Goal: Task Accomplishment & Management: Manage account settings

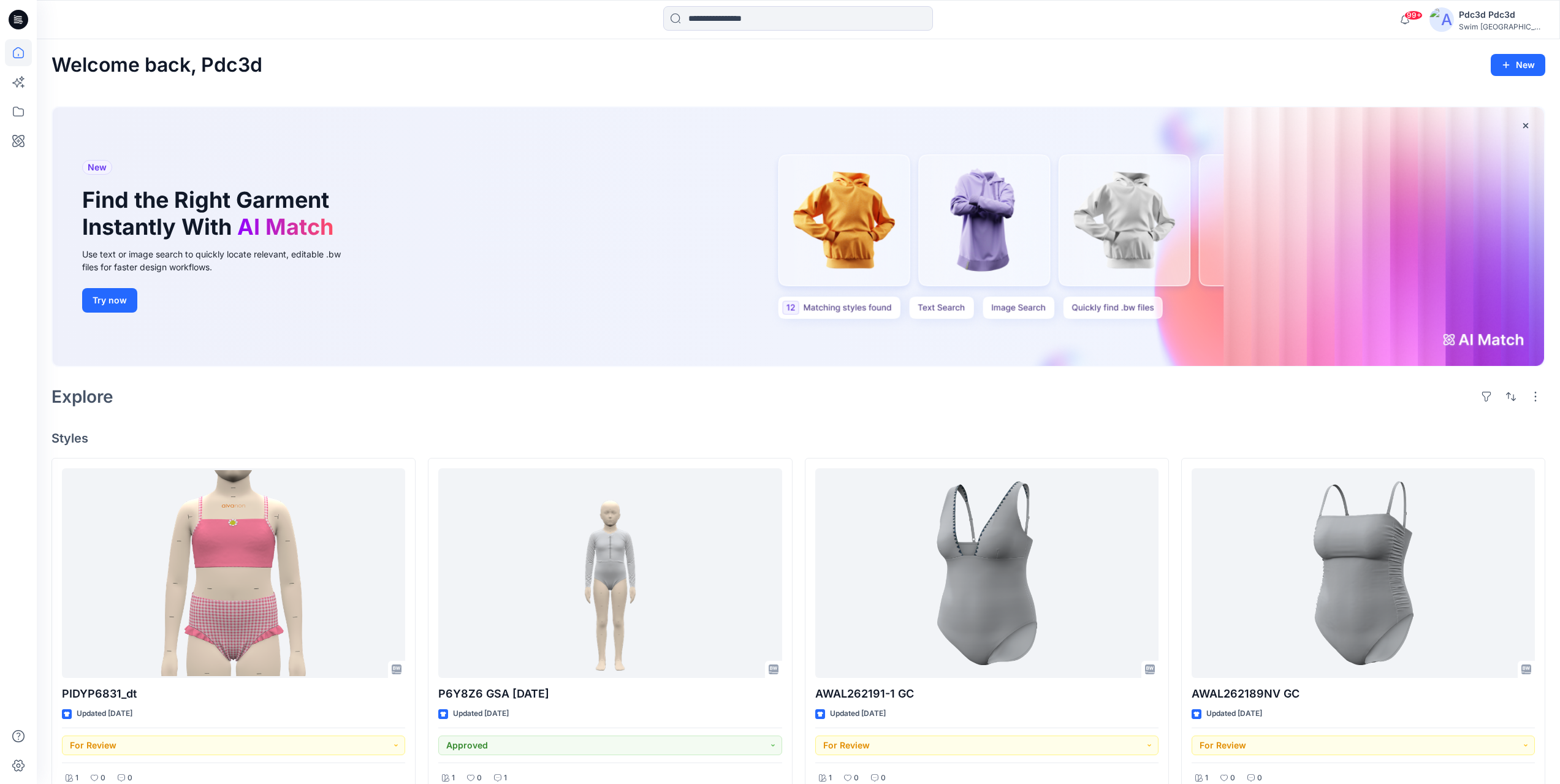
click at [1387, 69] on div "Welcome back, Pdc3d New" at bounding box center [798, 65] width 1494 height 23
click at [1530, 123] on icon "button" at bounding box center [1526, 126] width 10 height 10
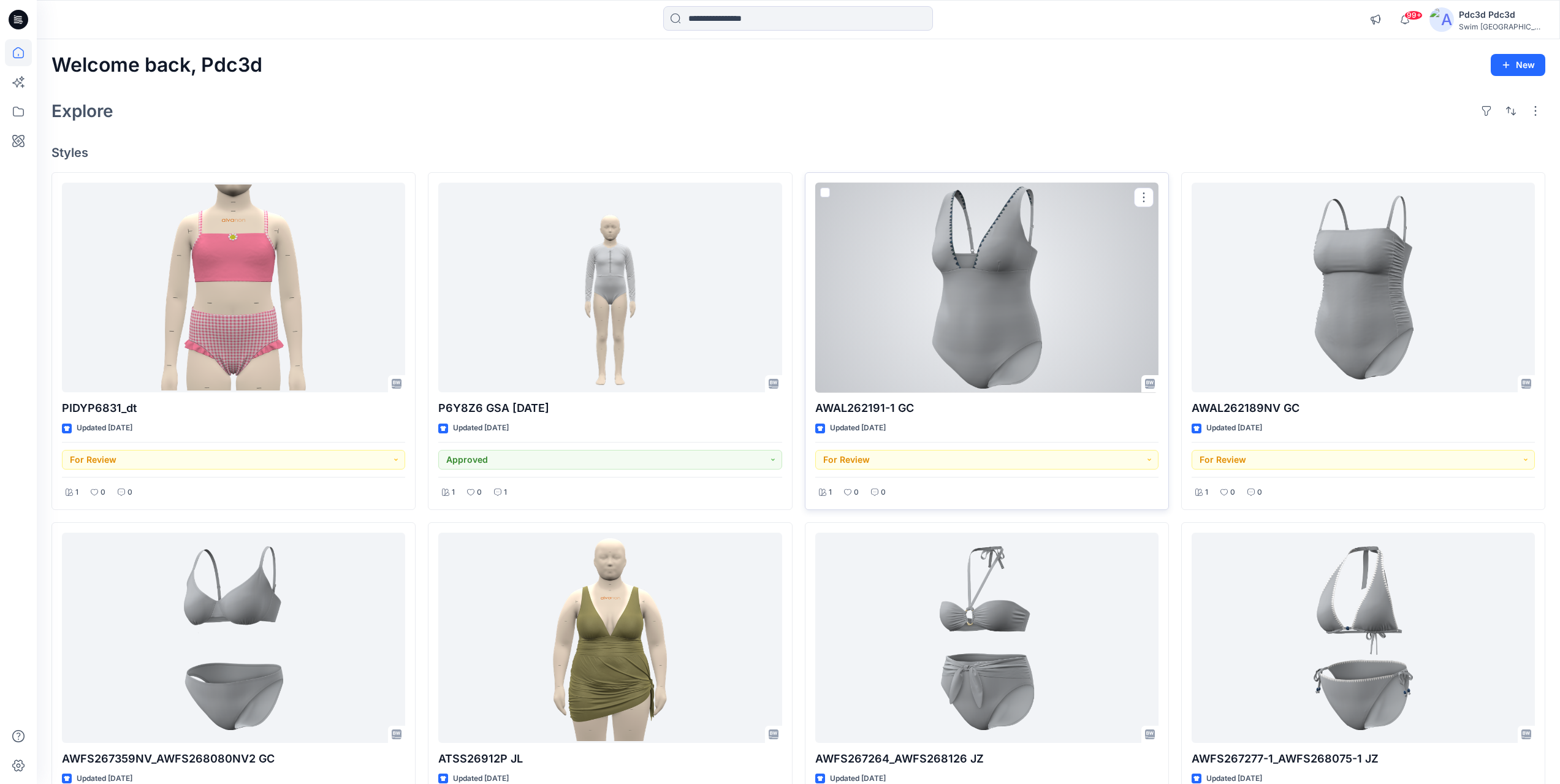
click at [930, 302] on div at bounding box center [986, 288] width 343 height 211
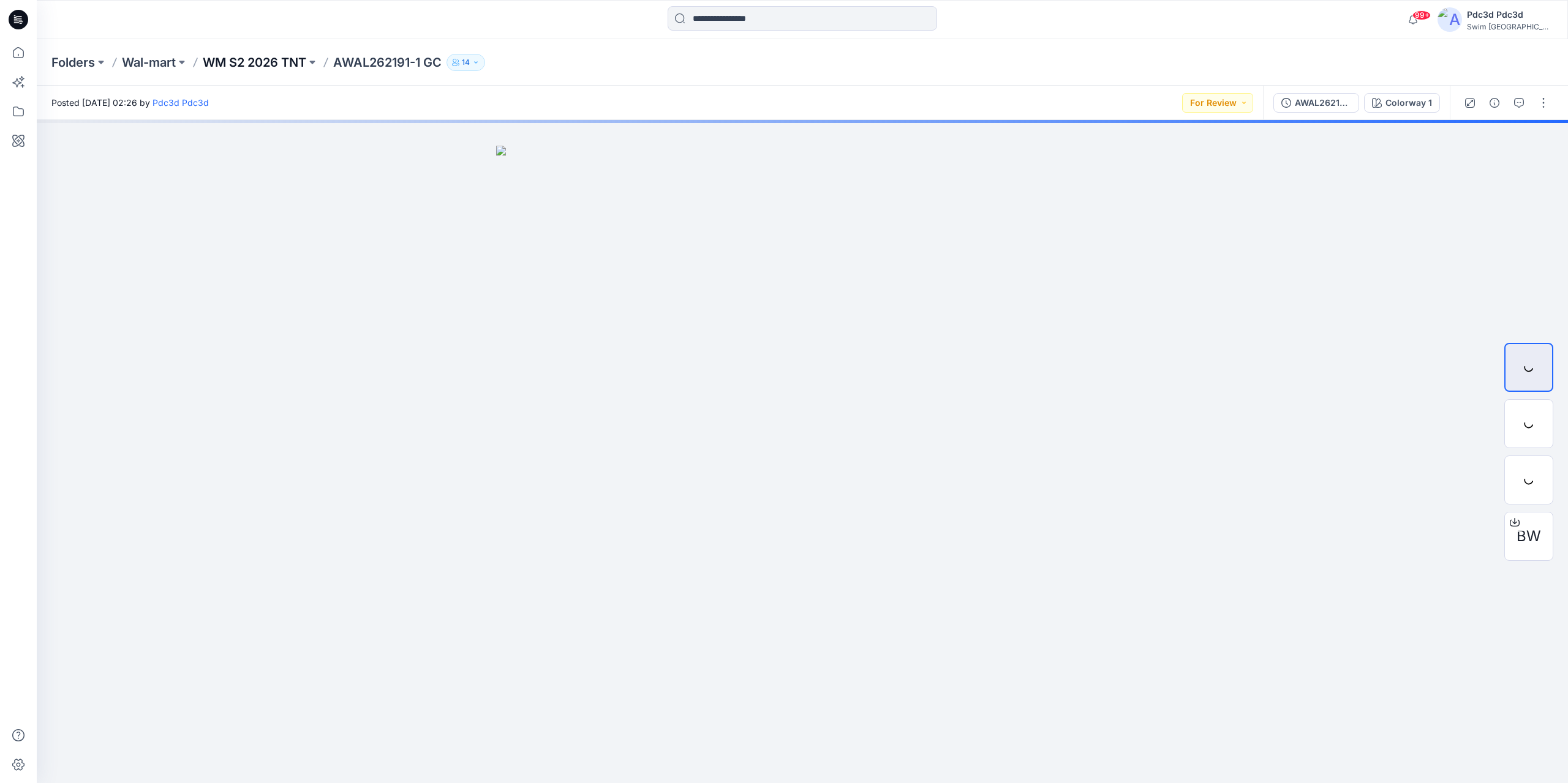
click at [251, 63] on p "WM S2 2026 TNT" at bounding box center [255, 62] width 104 height 17
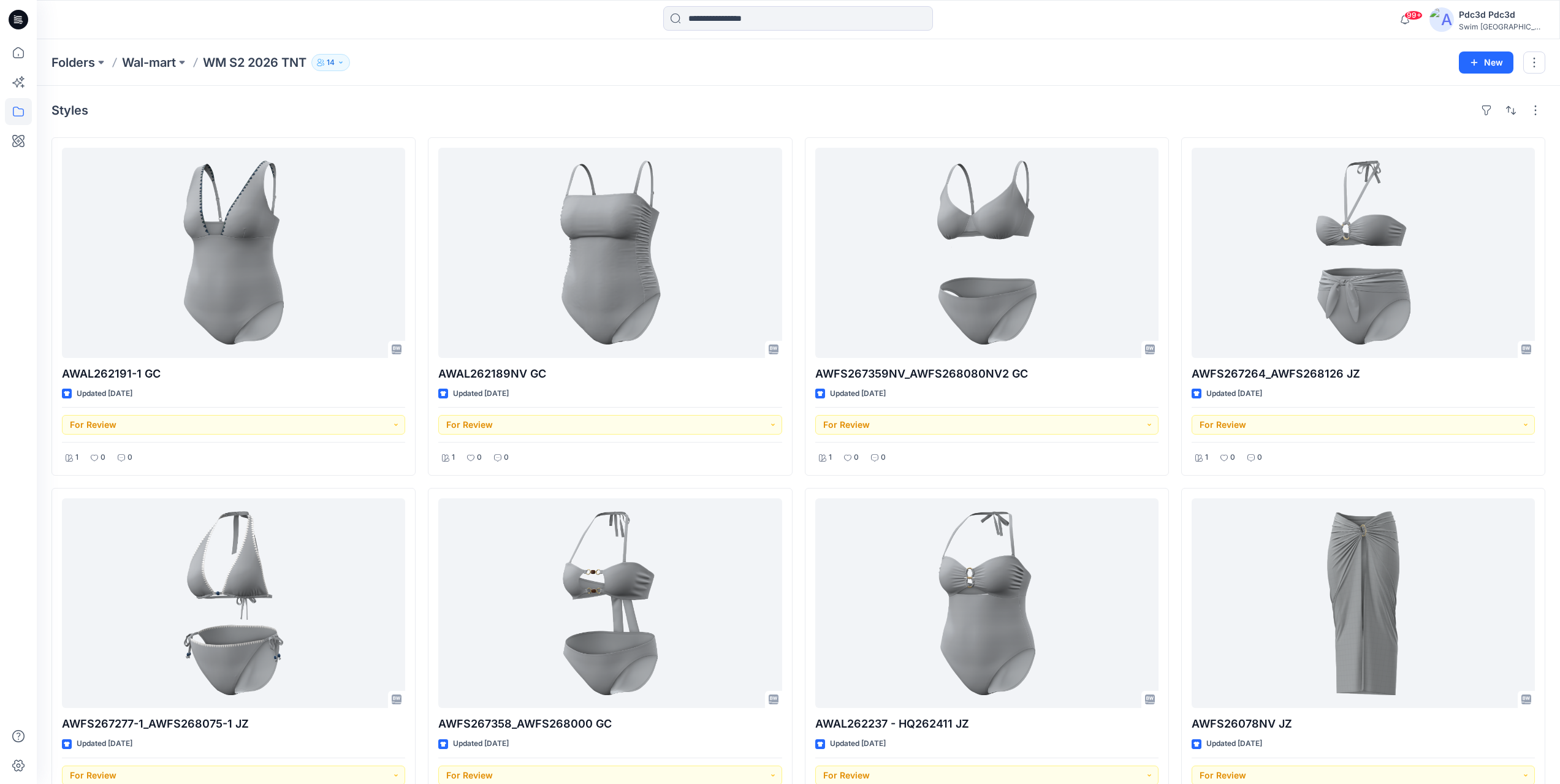
click at [799, 522] on div "AWAL262191-1 GC Updated 3 days ago For Review 1 0 0 AWFS267277-1_AWFS268075-1 J…" at bounding box center [798, 656] width 1494 height 1039
click at [16, 56] on icon at bounding box center [18, 52] width 27 height 27
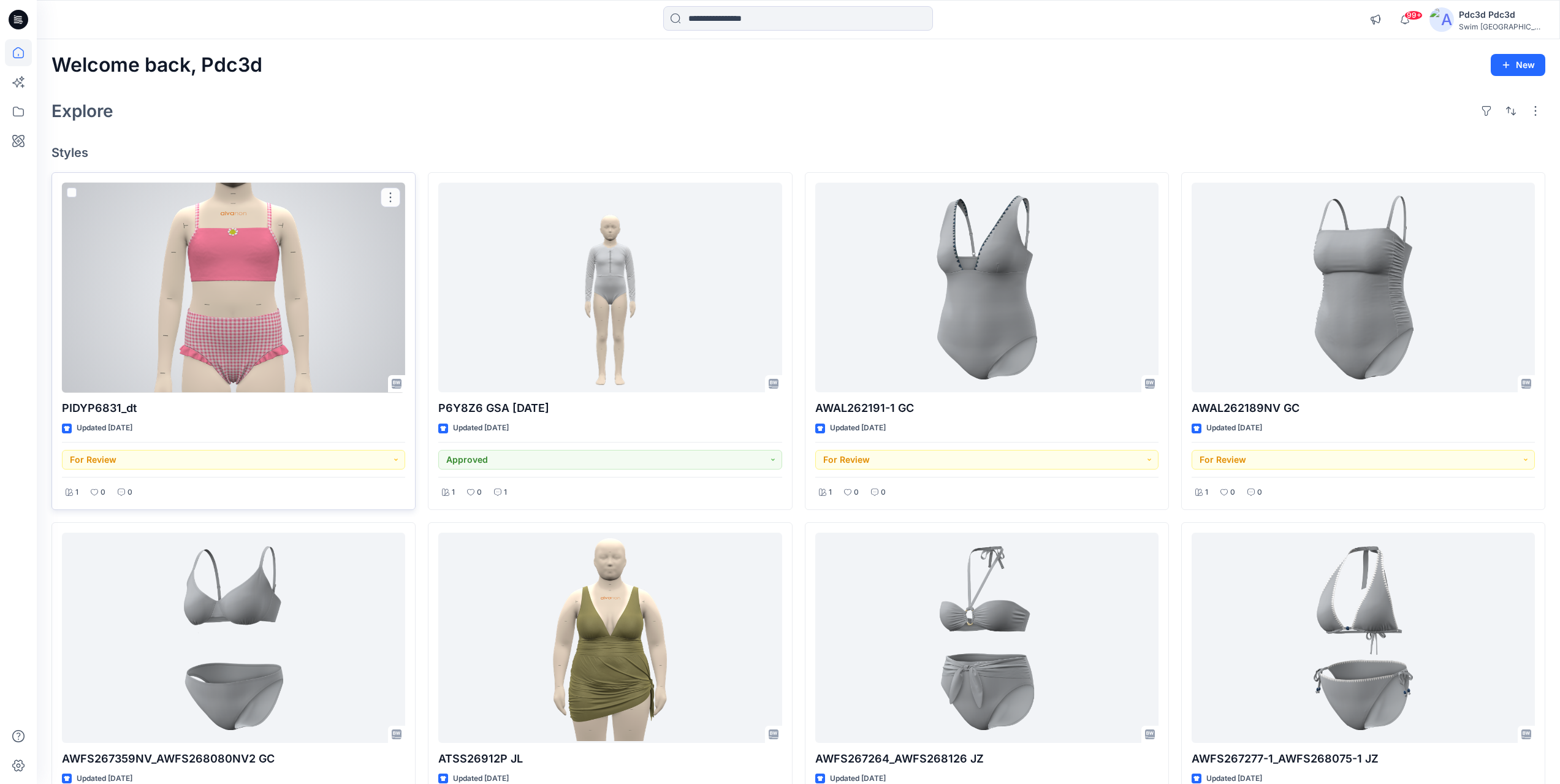
click at [183, 283] on div at bounding box center [233, 288] width 343 height 211
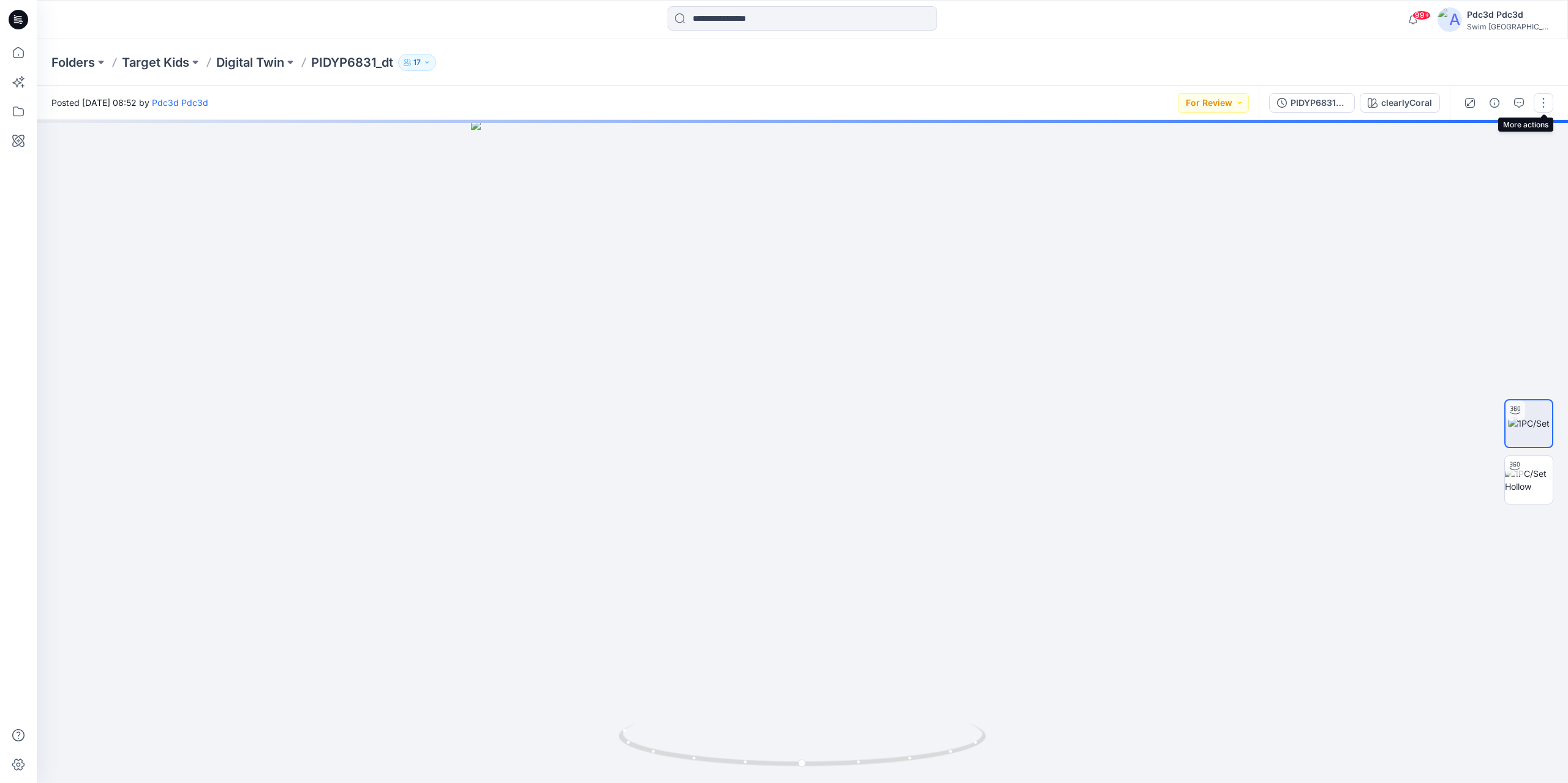
click at [1545, 106] on button "button" at bounding box center [1543, 102] width 20 height 20
click at [1478, 170] on button "Edit" at bounding box center [1492, 165] width 112 height 23
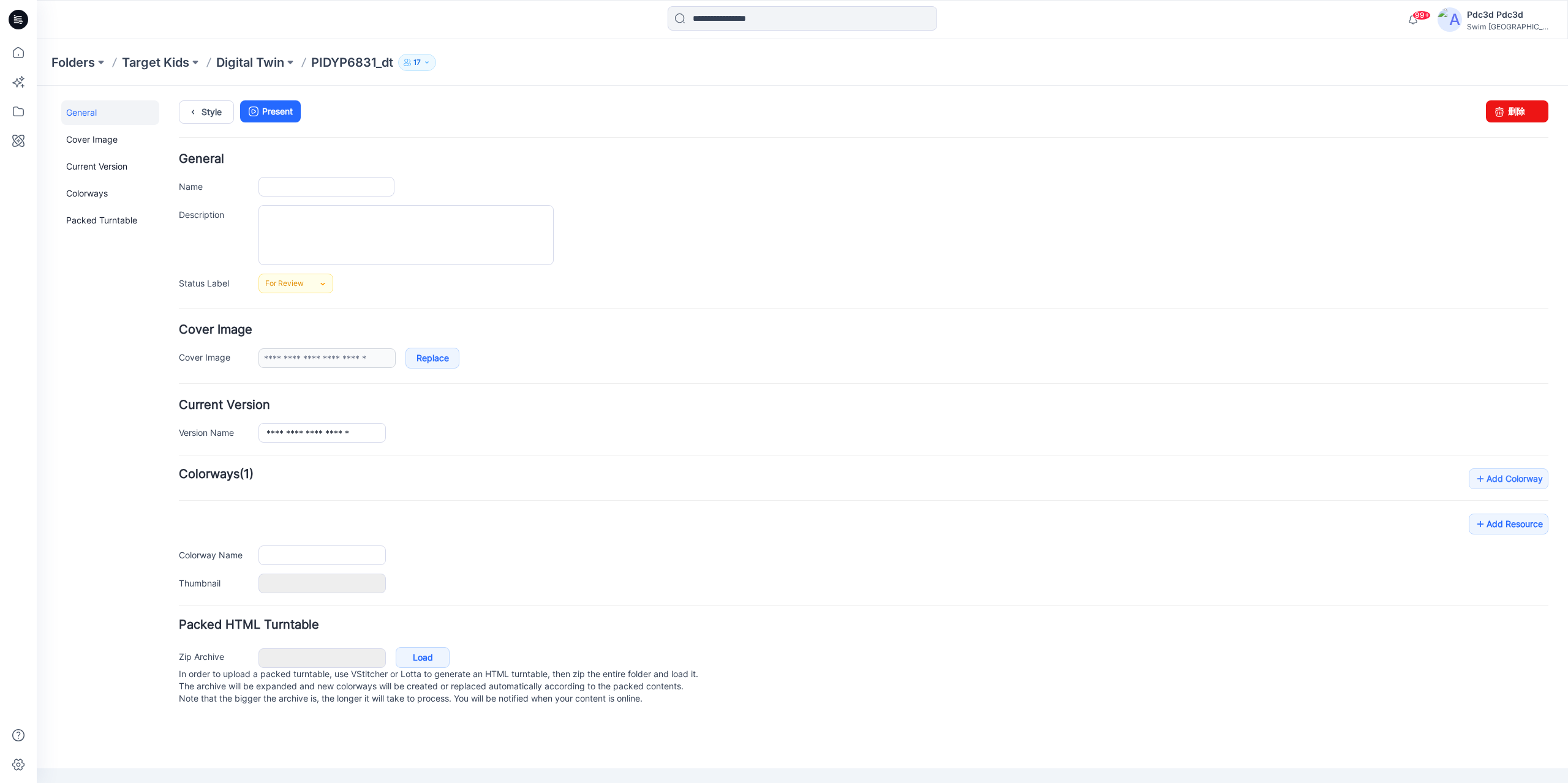
type input "**********"
type input "*******"
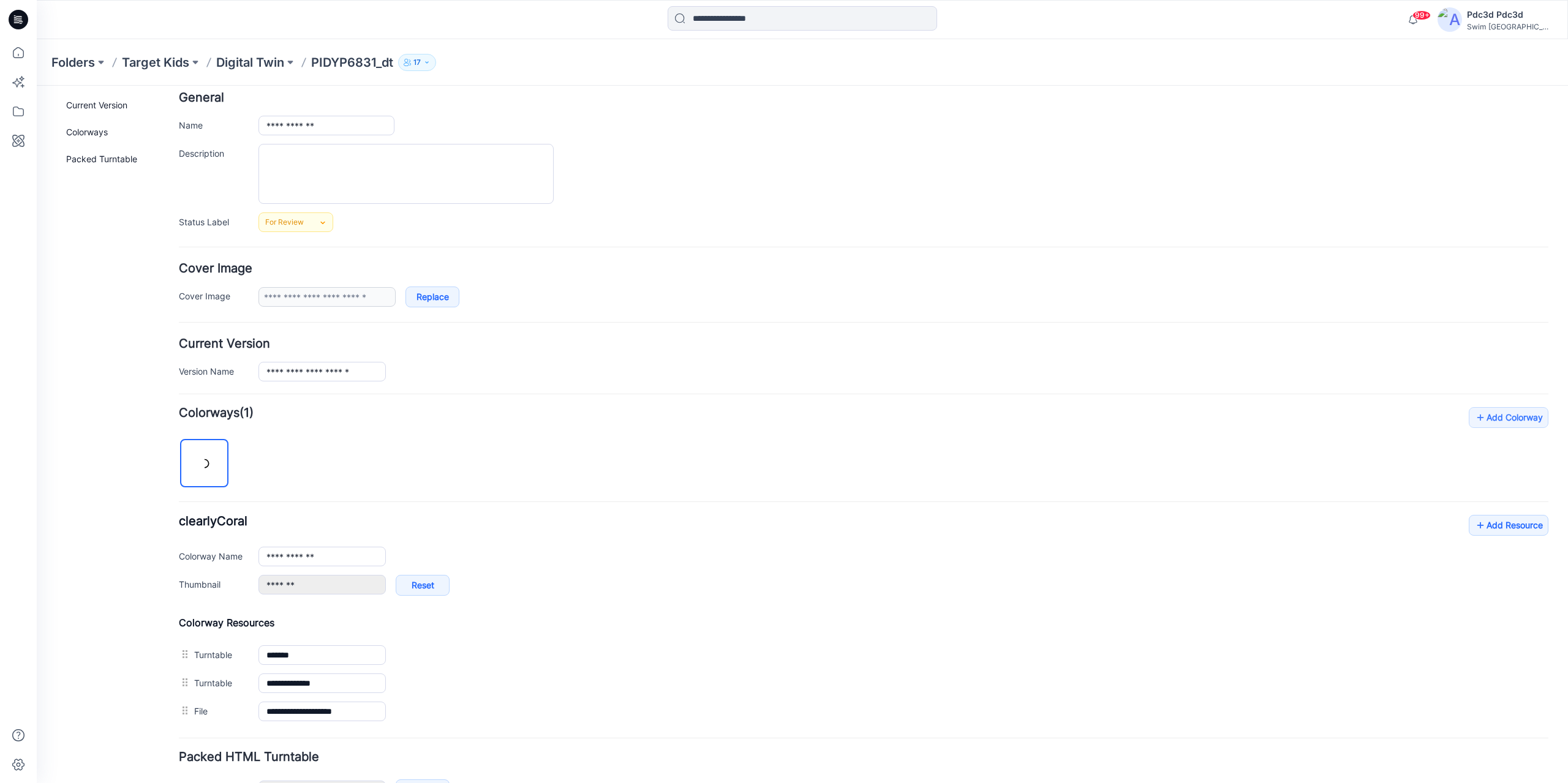
scroll to position [144, 0]
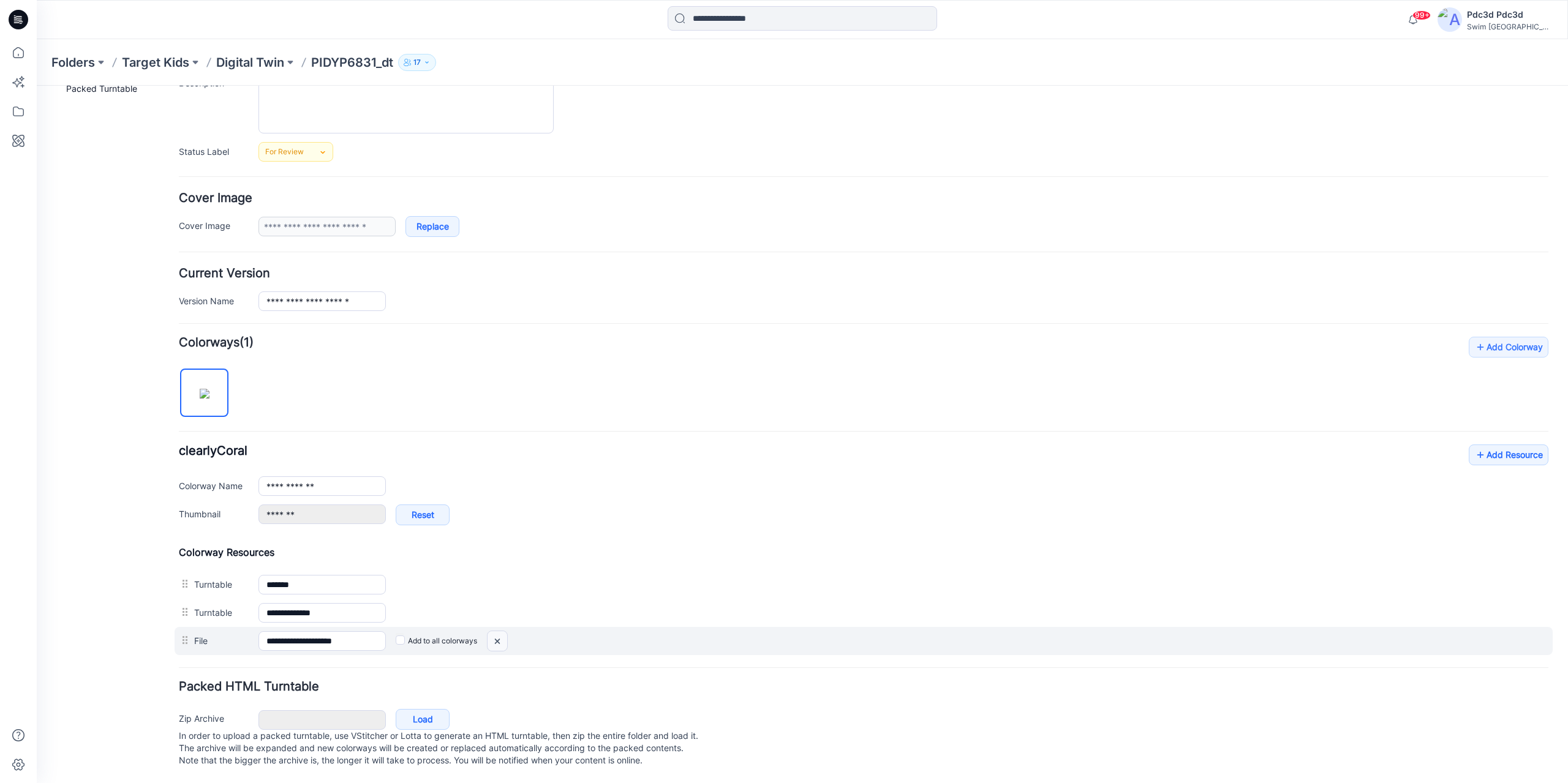
click at [501, 631] on img at bounding box center [497, 642] width 20 height 20
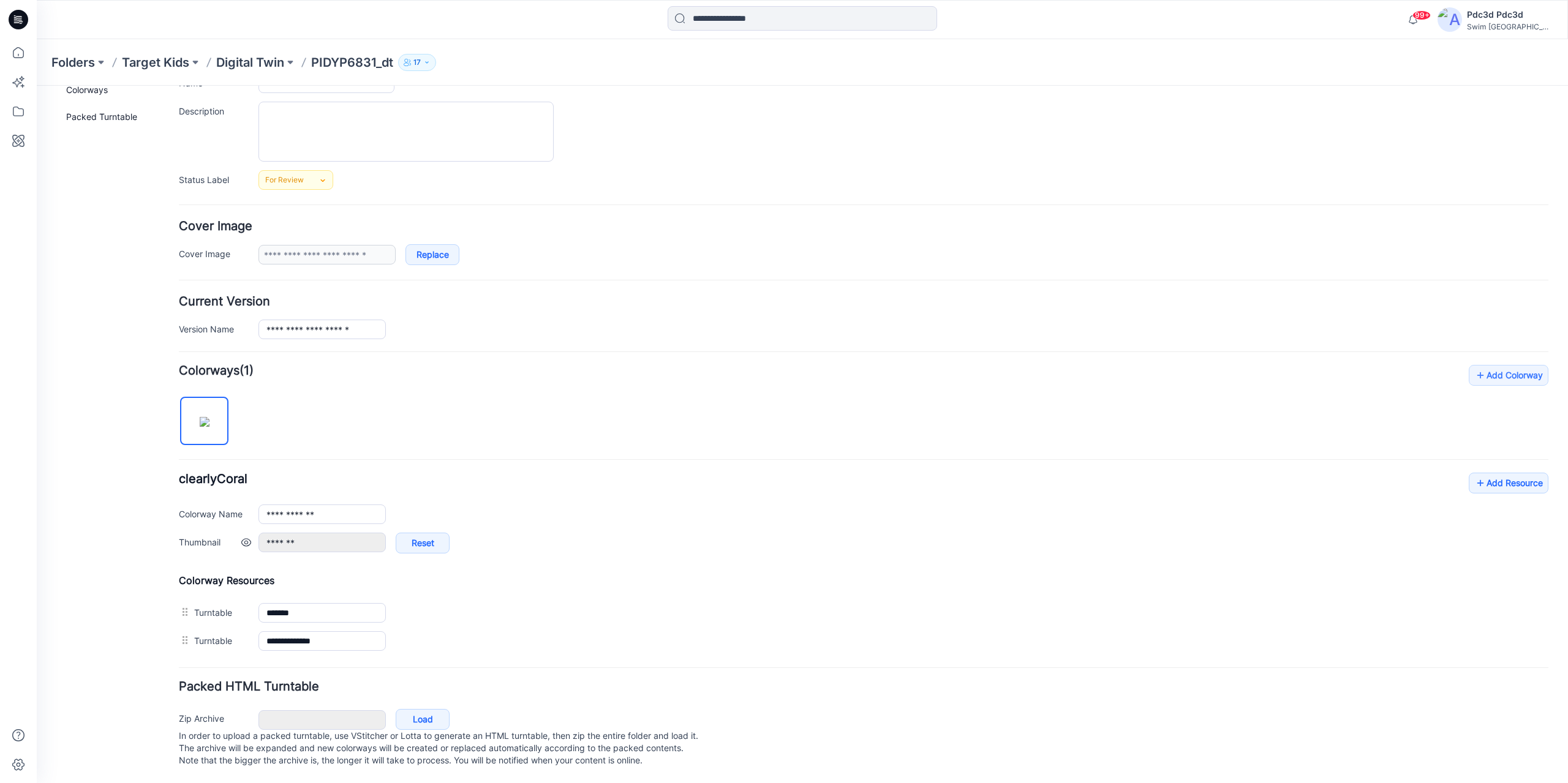
scroll to position [116, 0]
click at [1492, 472] on link "Add Resource" at bounding box center [1509, 482] width 80 height 21
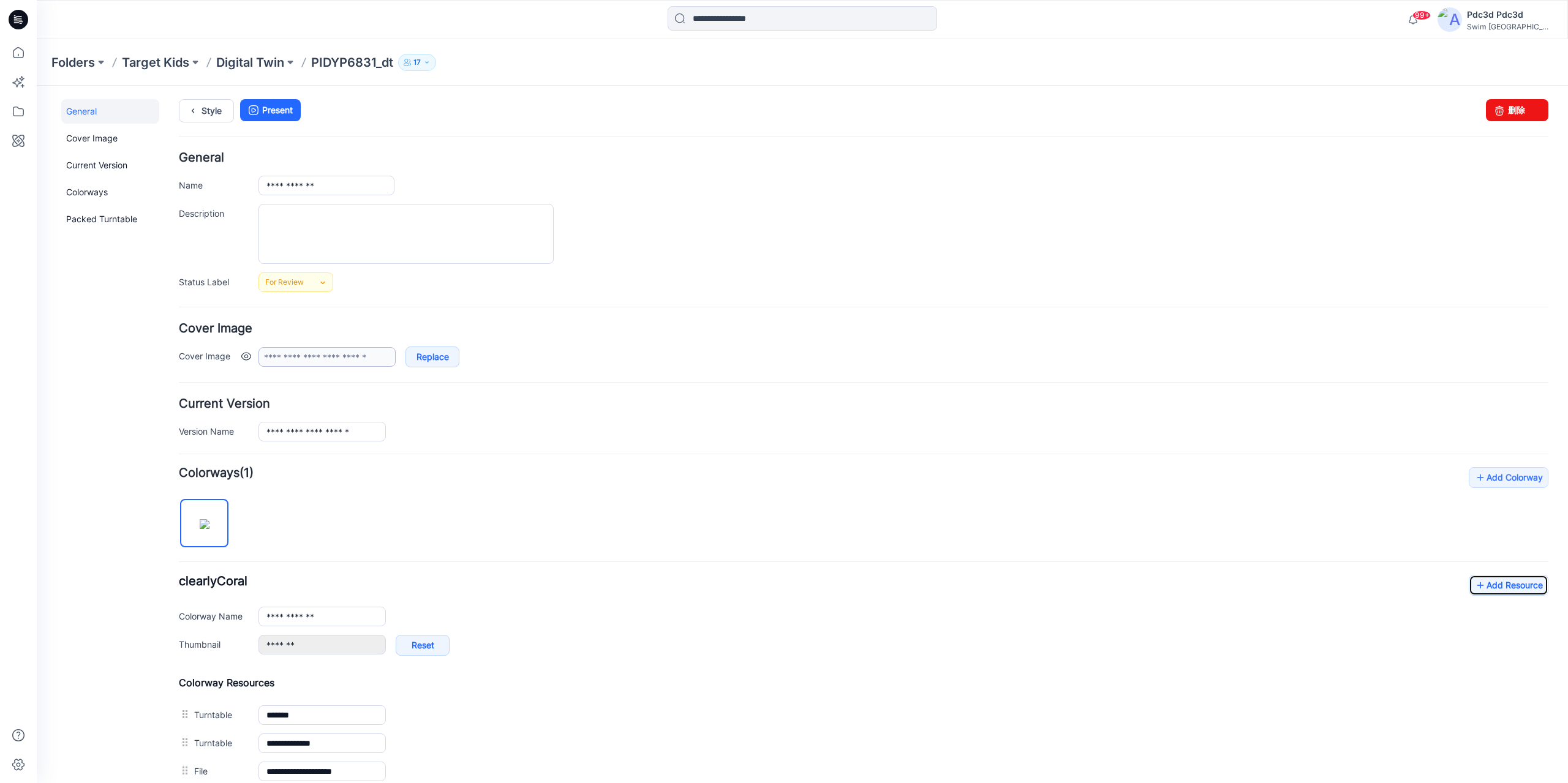
scroll to position [0, 0]
click at [208, 111] on link "Style" at bounding box center [206, 112] width 55 height 23
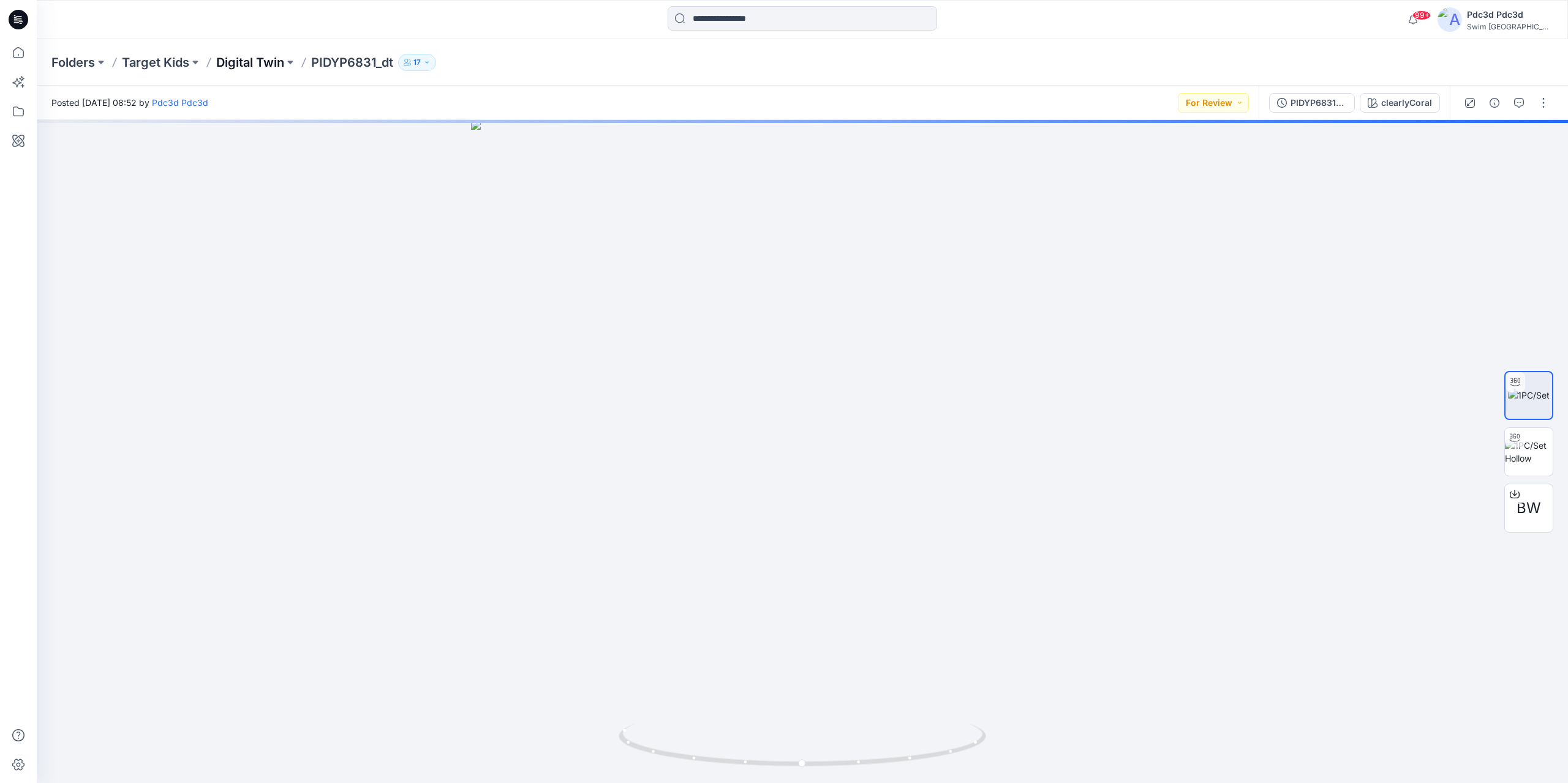
click at [262, 63] on p "Digital Twin" at bounding box center [250, 62] width 68 height 17
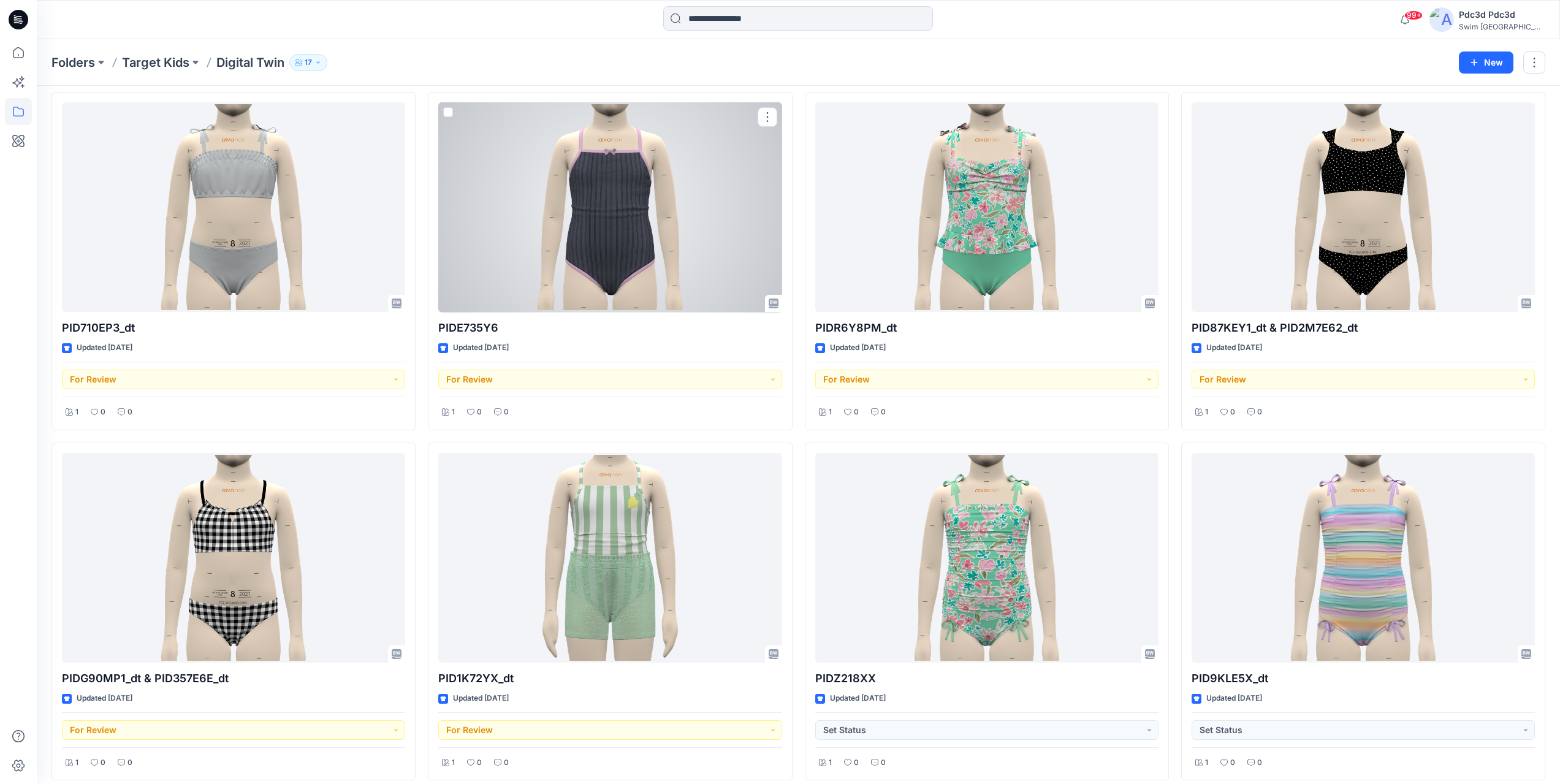
scroll to position [429, 0]
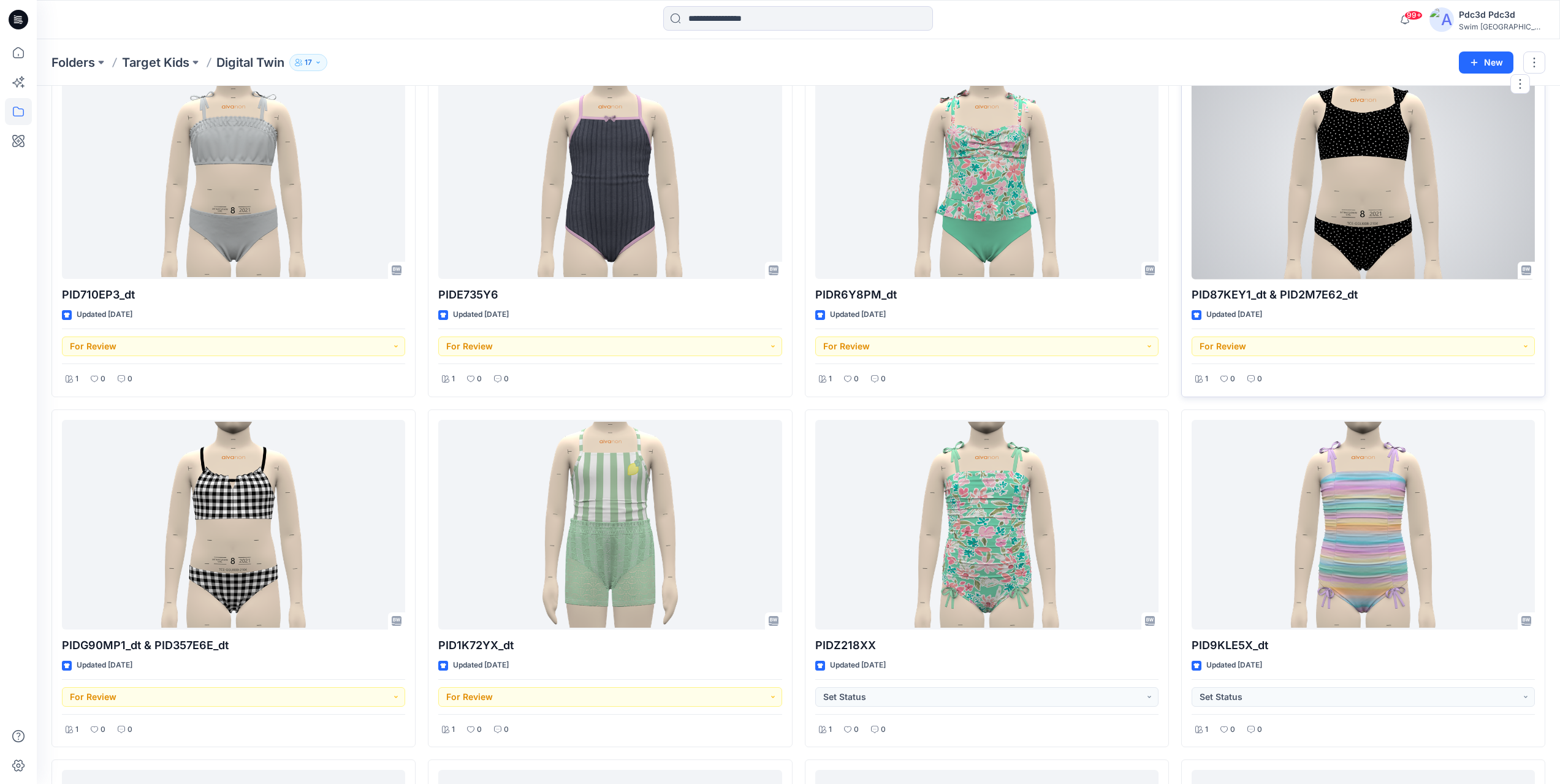
click at [1325, 267] on div at bounding box center [1363, 175] width 343 height 211
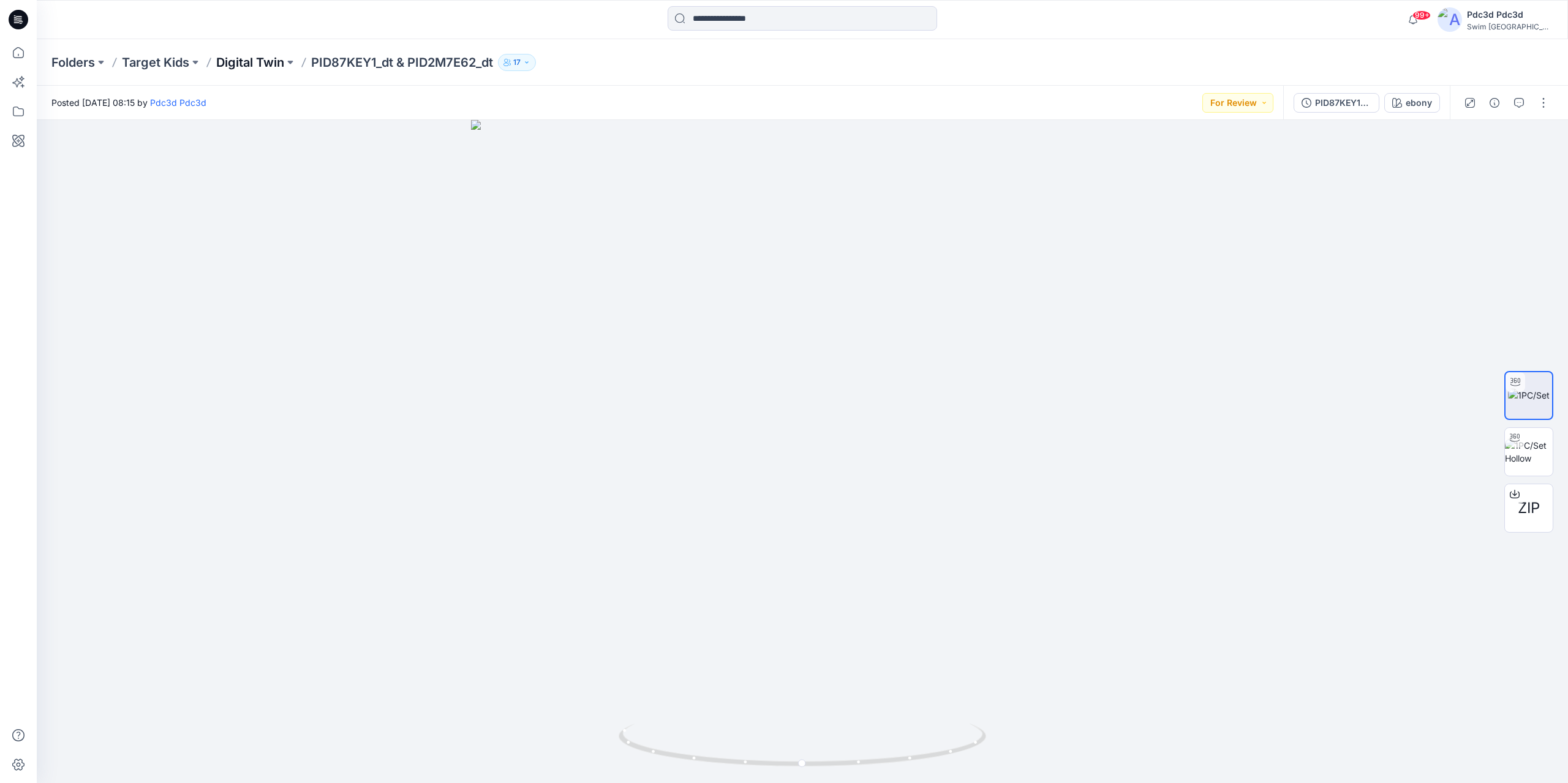
click at [264, 63] on p "Digital Twin" at bounding box center [250, 62] width 68 height 17
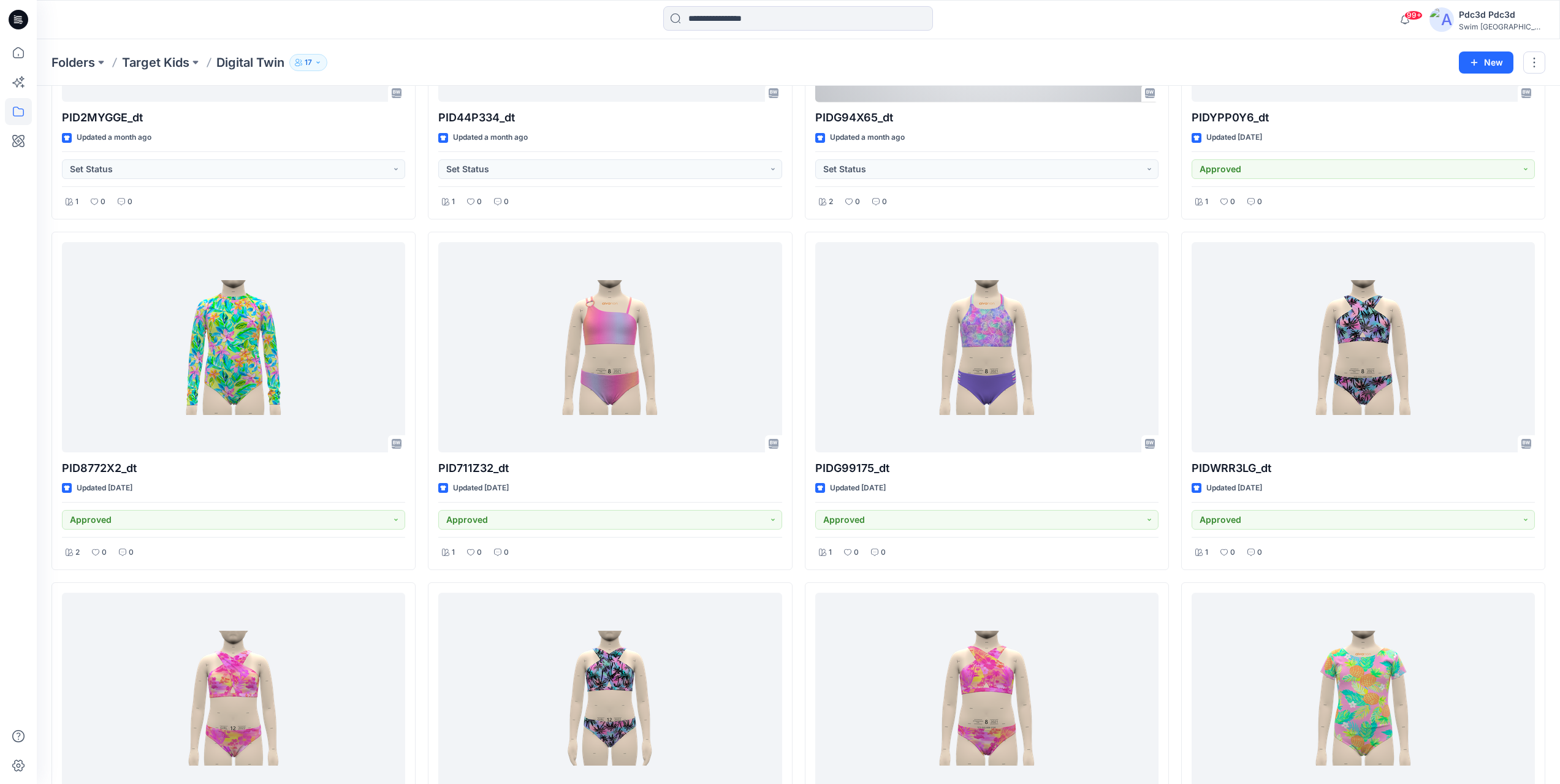
scroll to position [2361, 0]
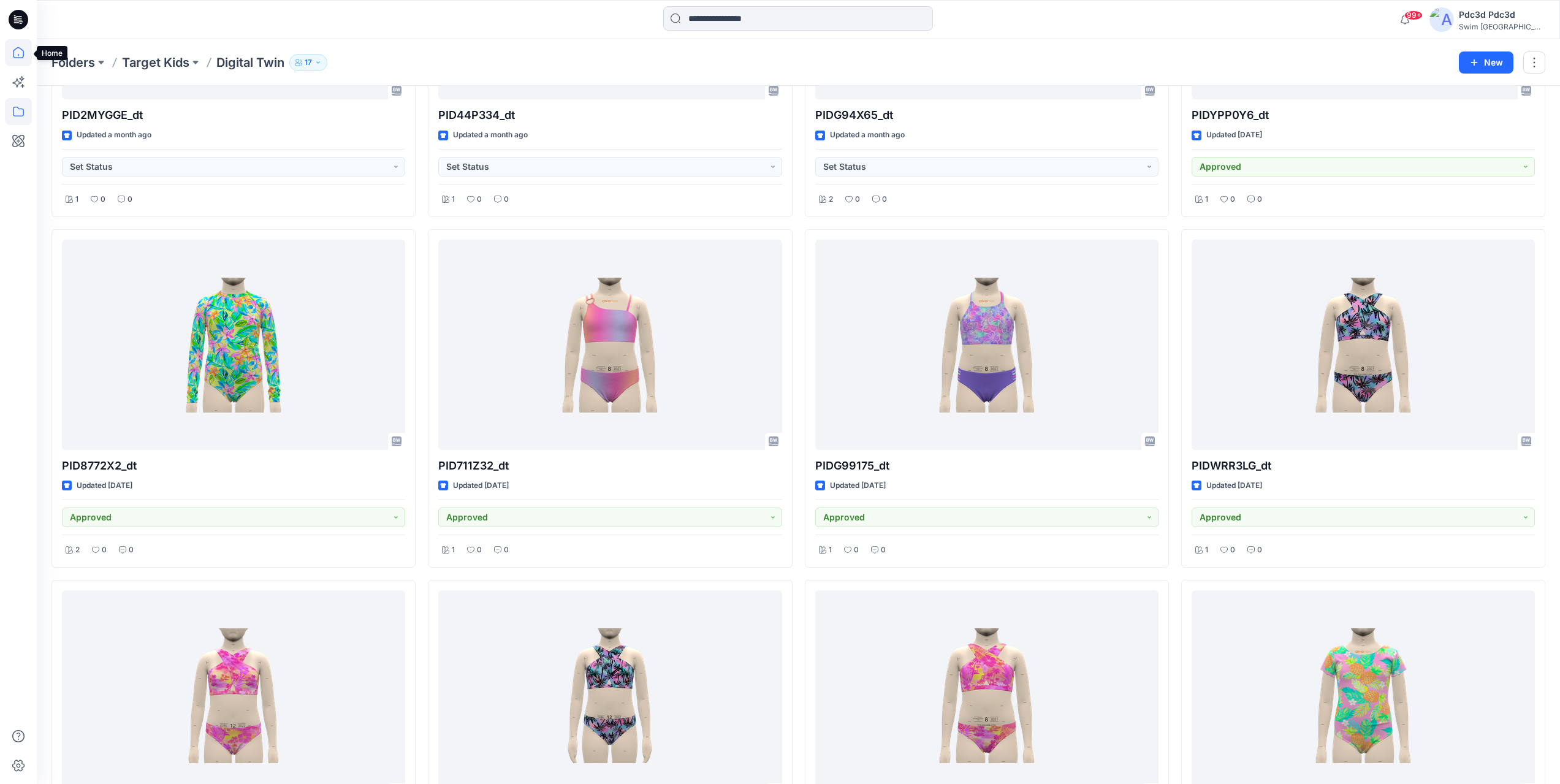
click at [20, 46] on icon at bounding box center [18, 52] width 27 height 27
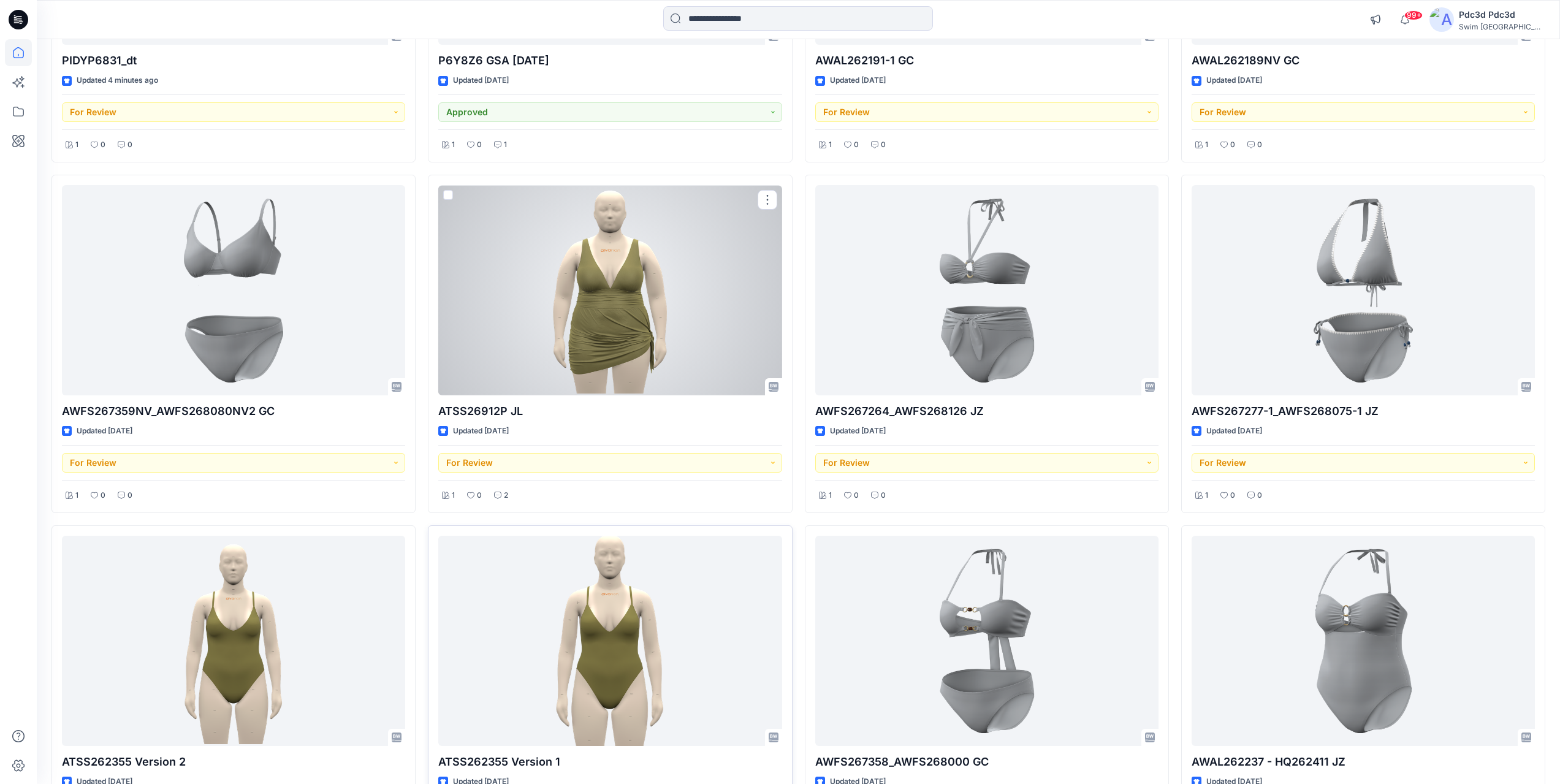
scroll to position [364, 0]
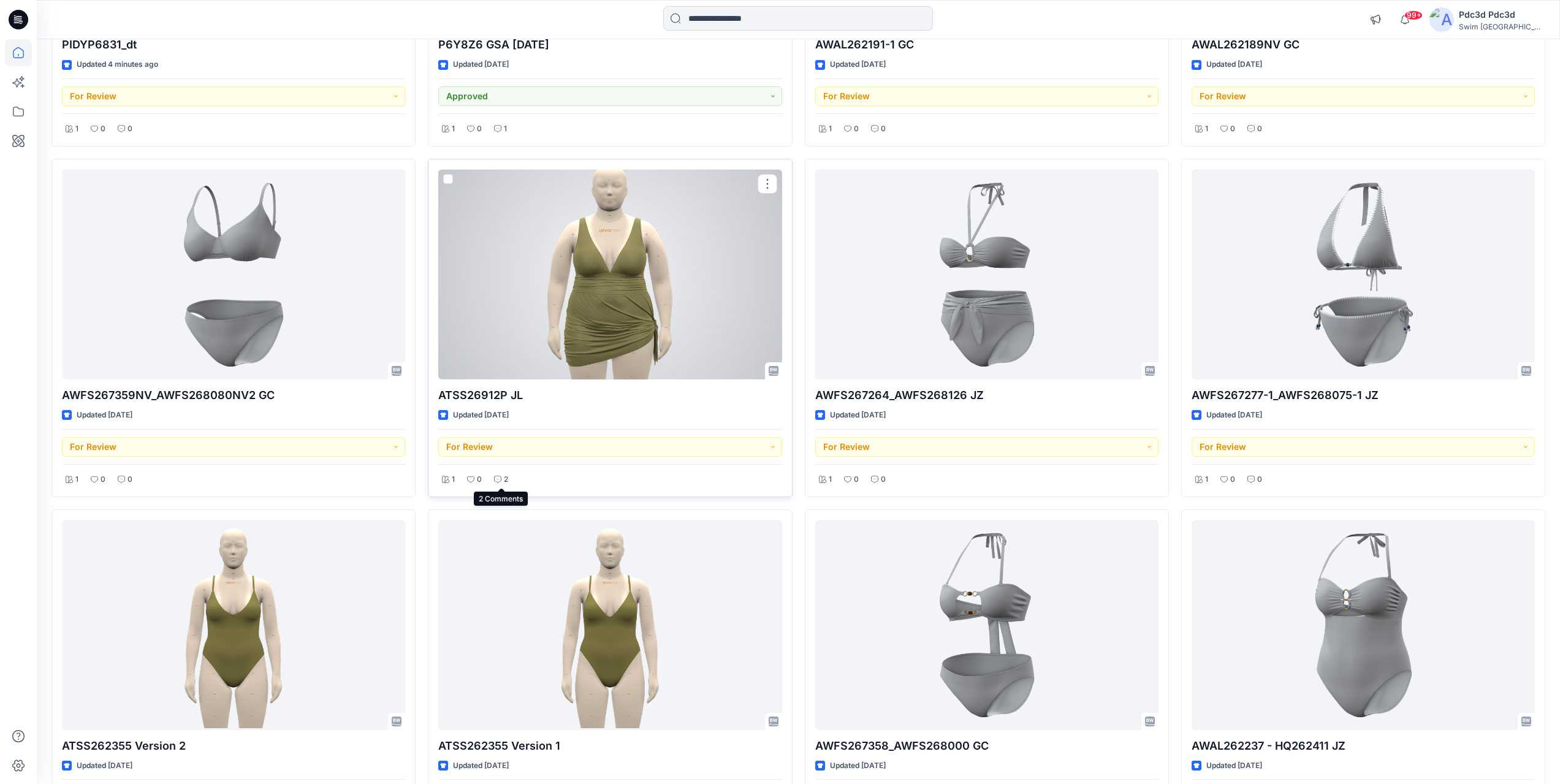
click at [500, 486] on div "2" at bounding box center [501, 479] width 21 height 15
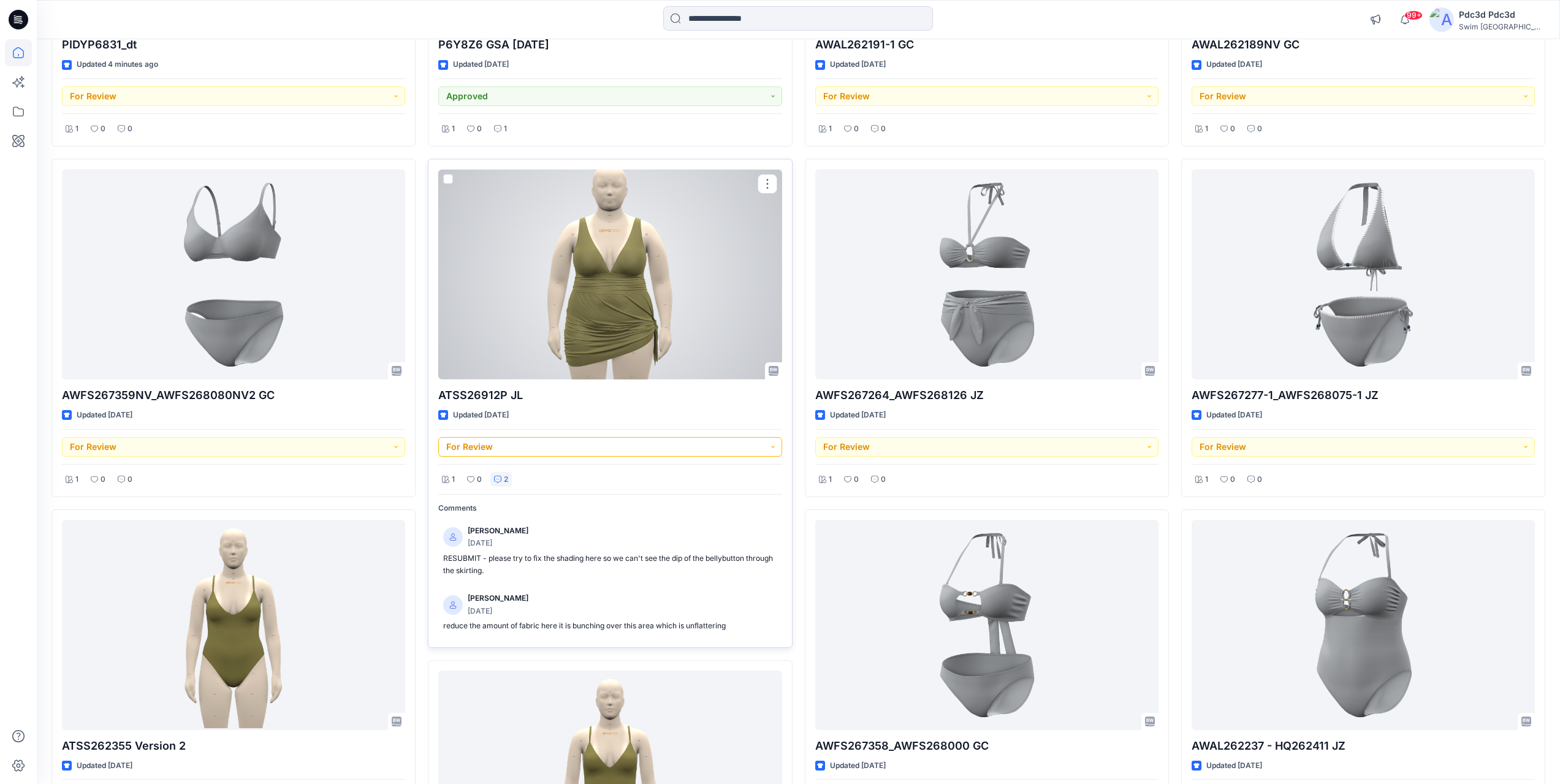
click at [703, 444] on button "For Review" at bounding box center [610, 446] width 343 height 20
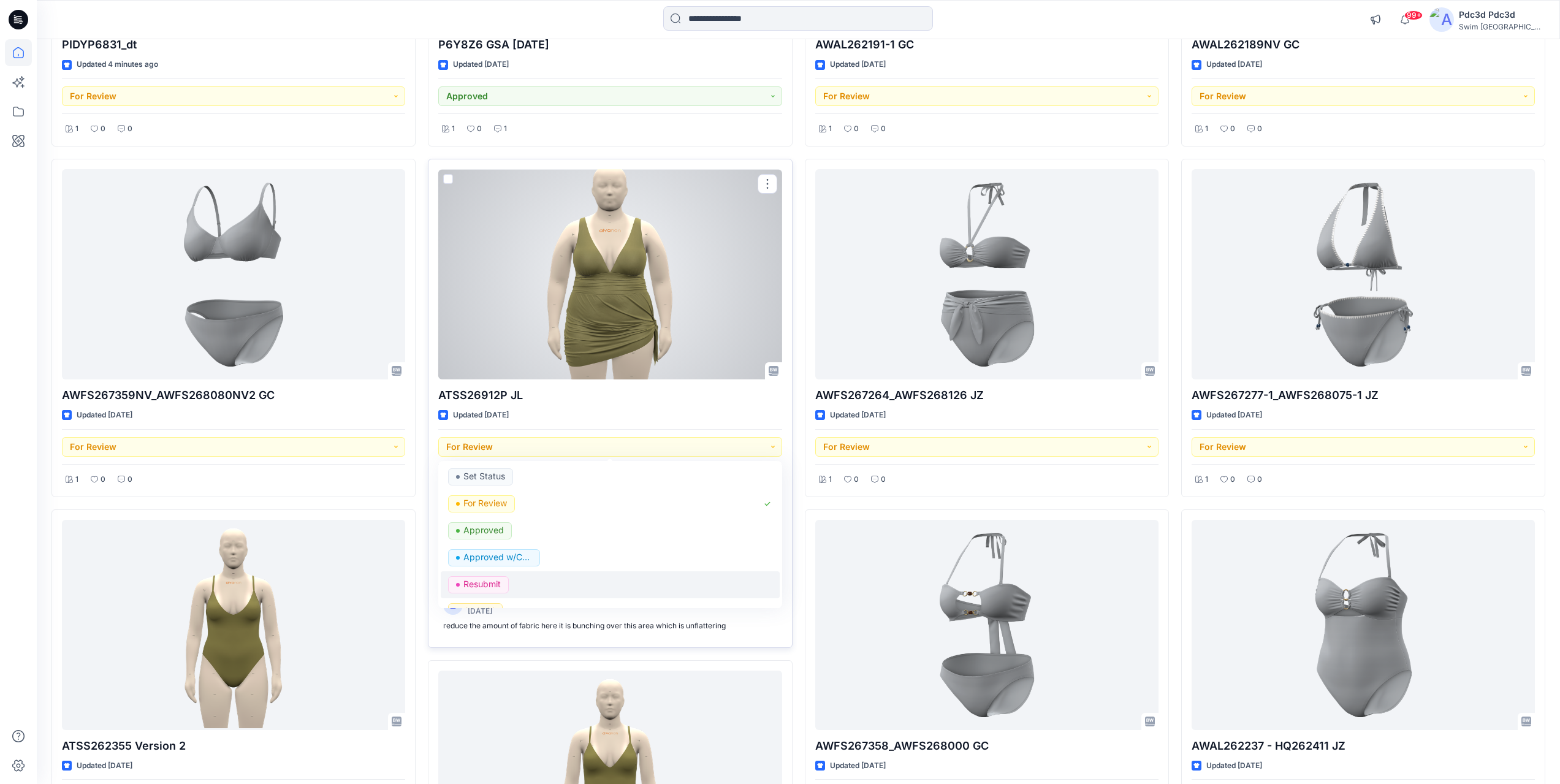
click at [661, 576] on div "Resubmit" at bounding box center [610, 584] width 324 height 17
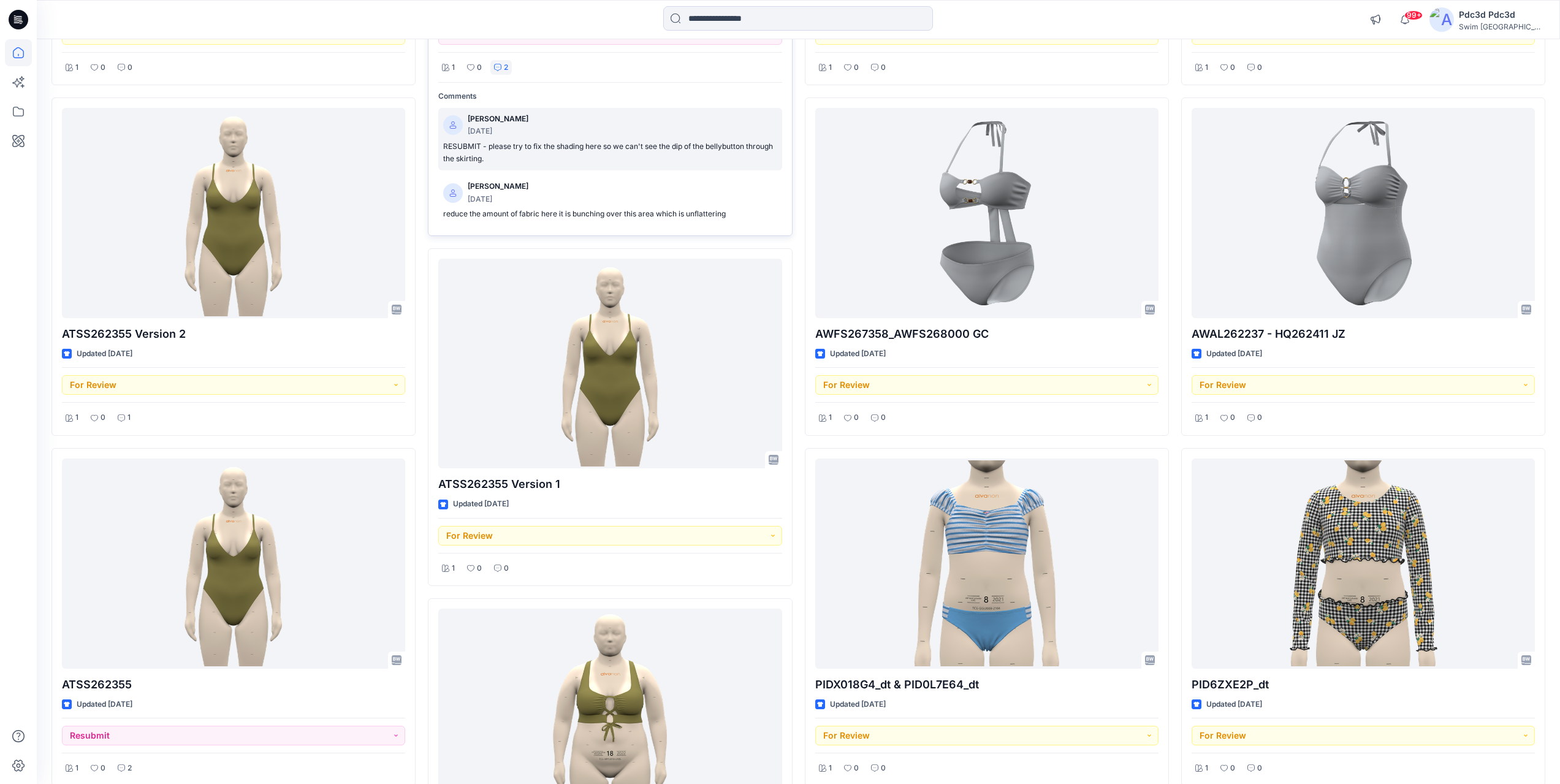
scroll to position [797, 0]
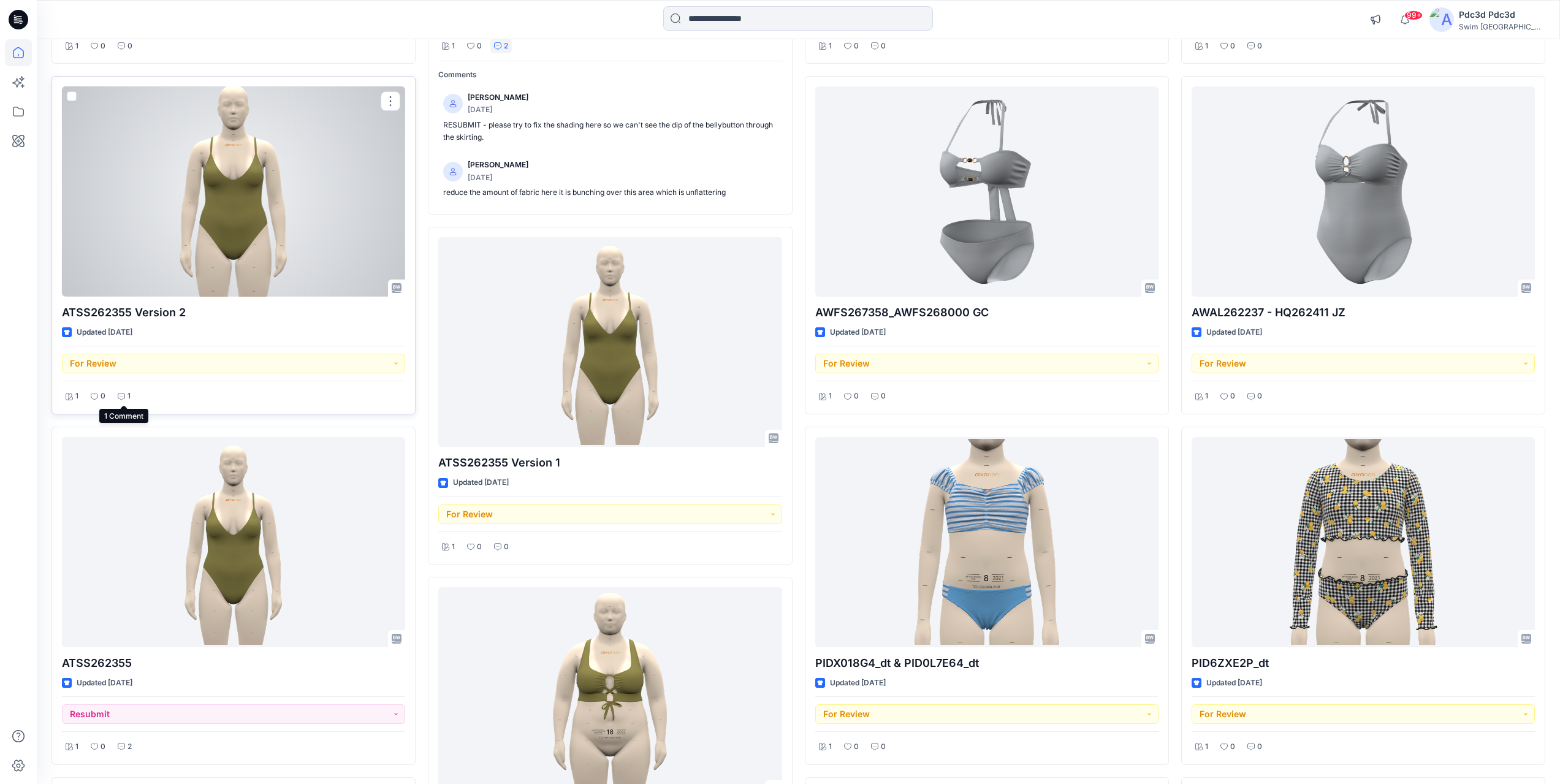
click at [128, 395] on p "1" at bounding box center [129, 396] width 3 height 13
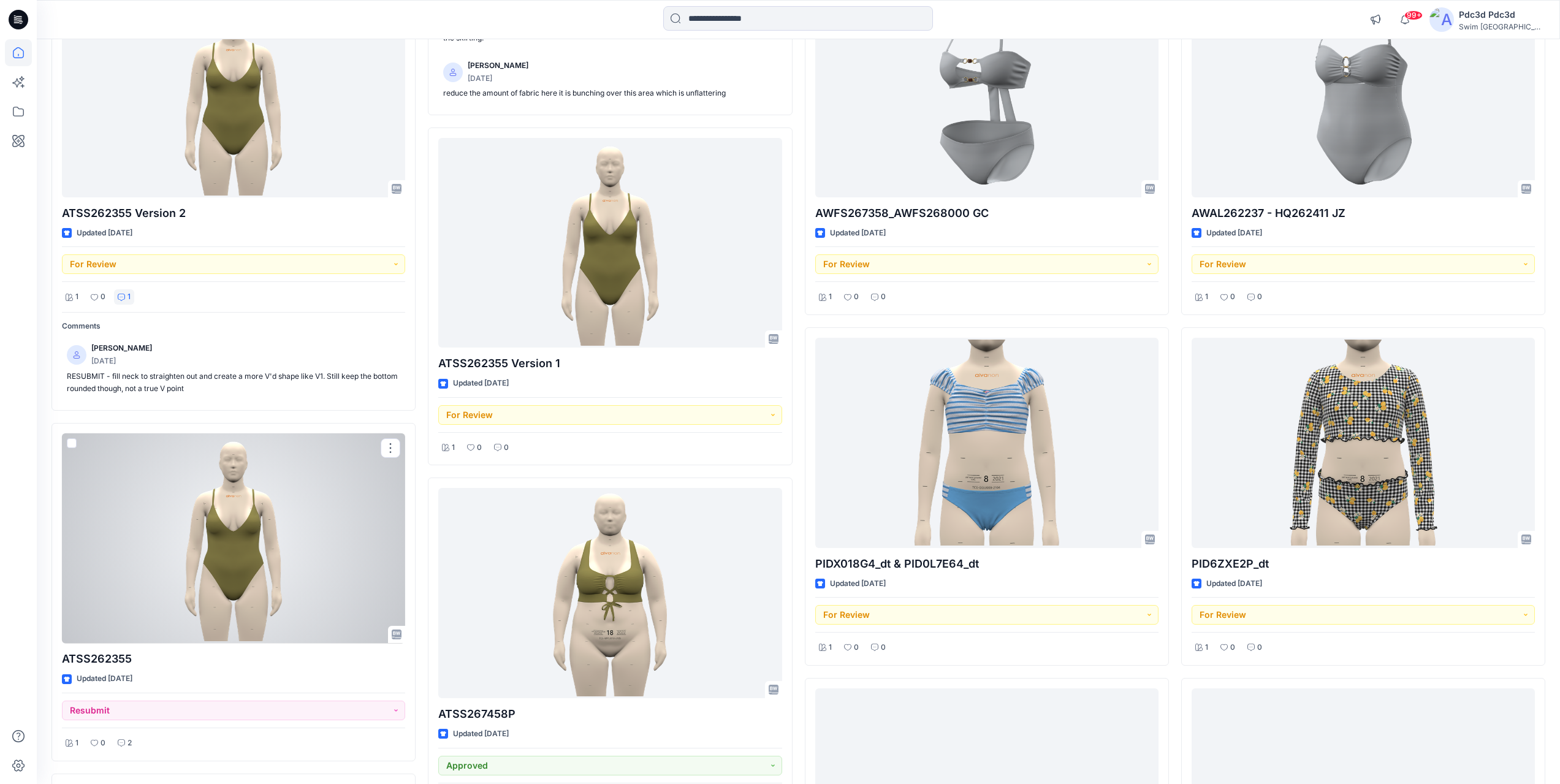
scroll to position [858, 0]
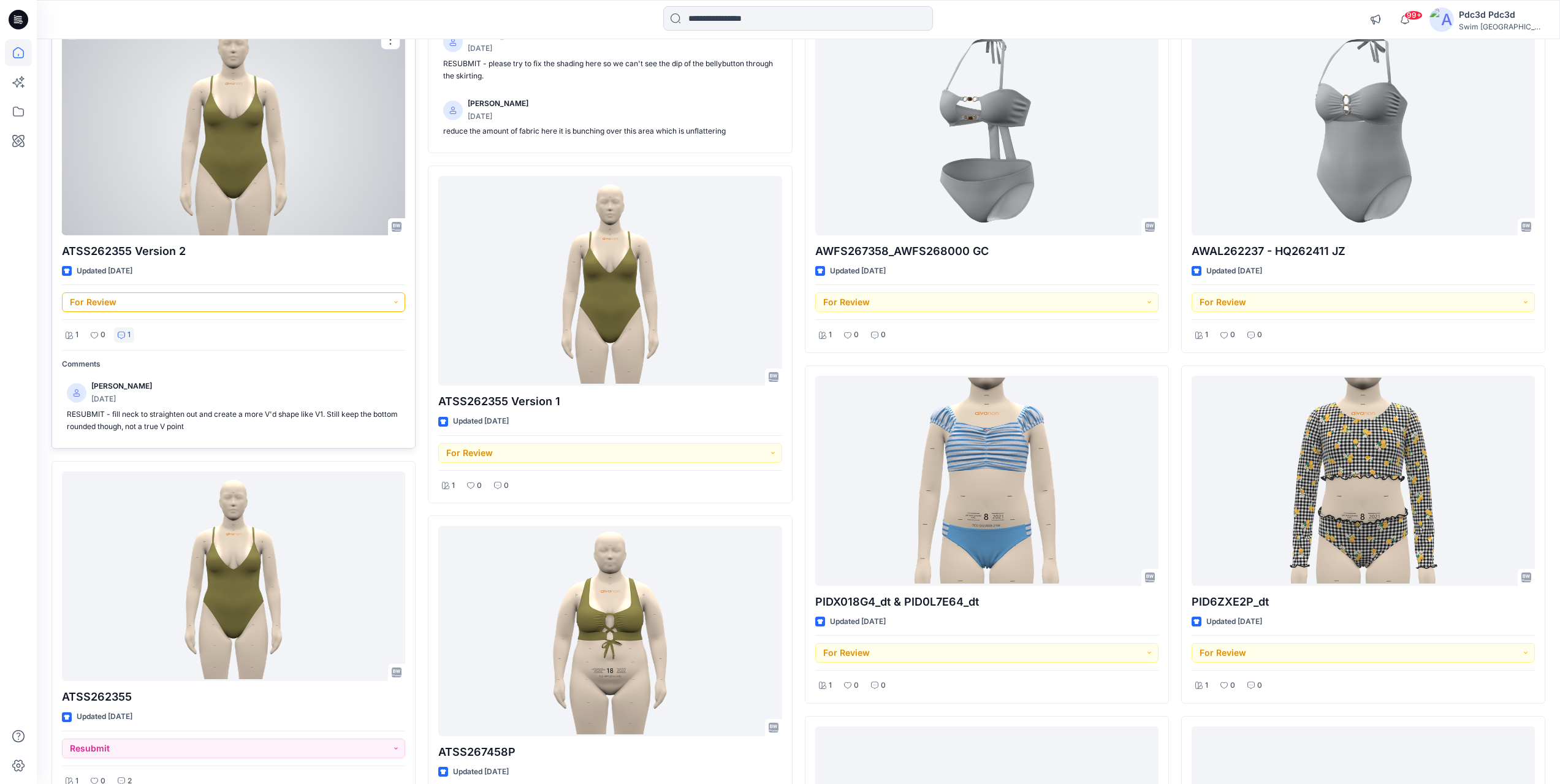
click at [335, 300] on button "For Review" at bounding box center [233, 302] width 343 height 20
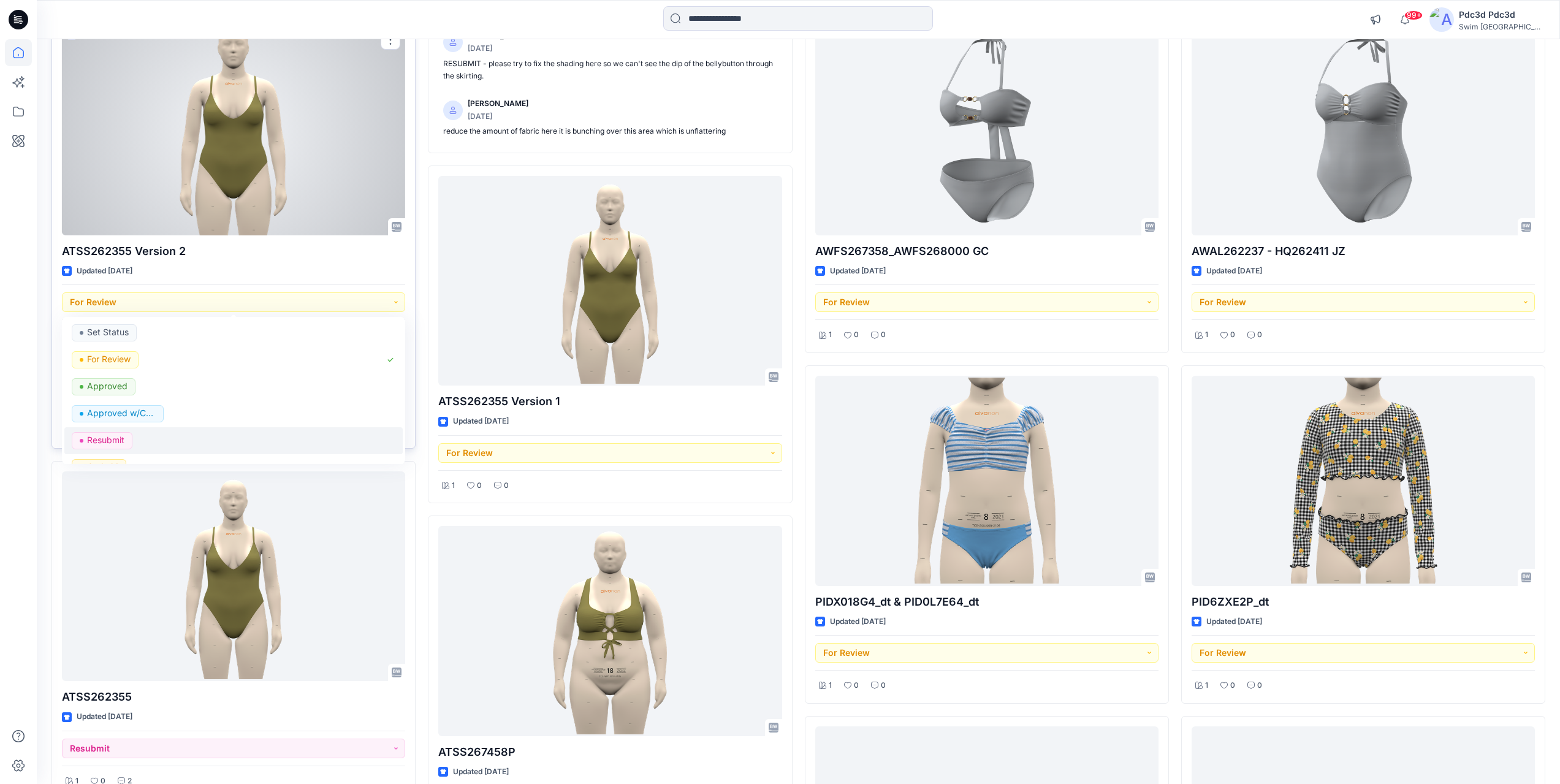
click at [305, 436] on div "Resubmit" at bounding box center [233, 440] width 324 height 17
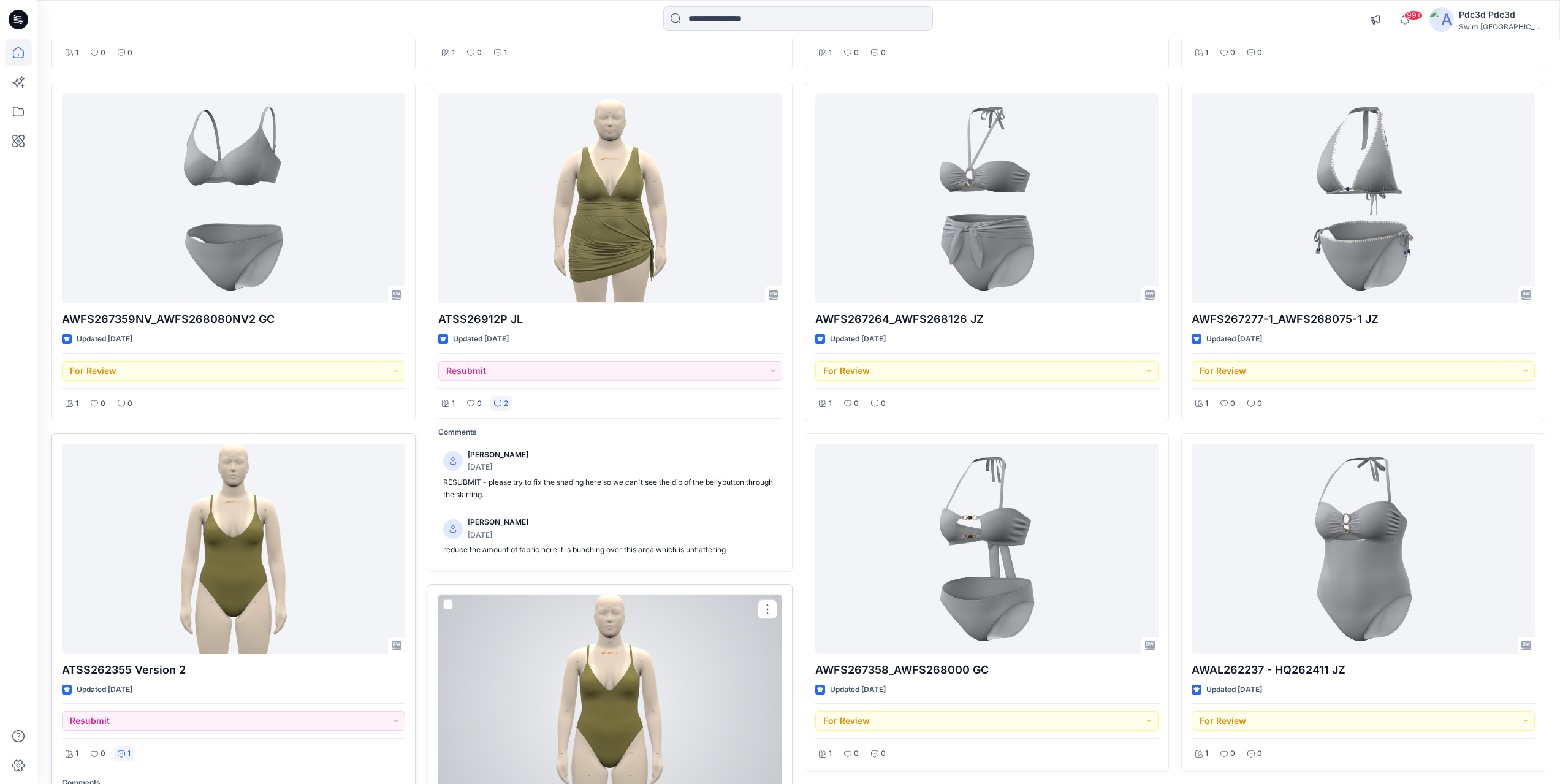
scroll to position [429, 0]
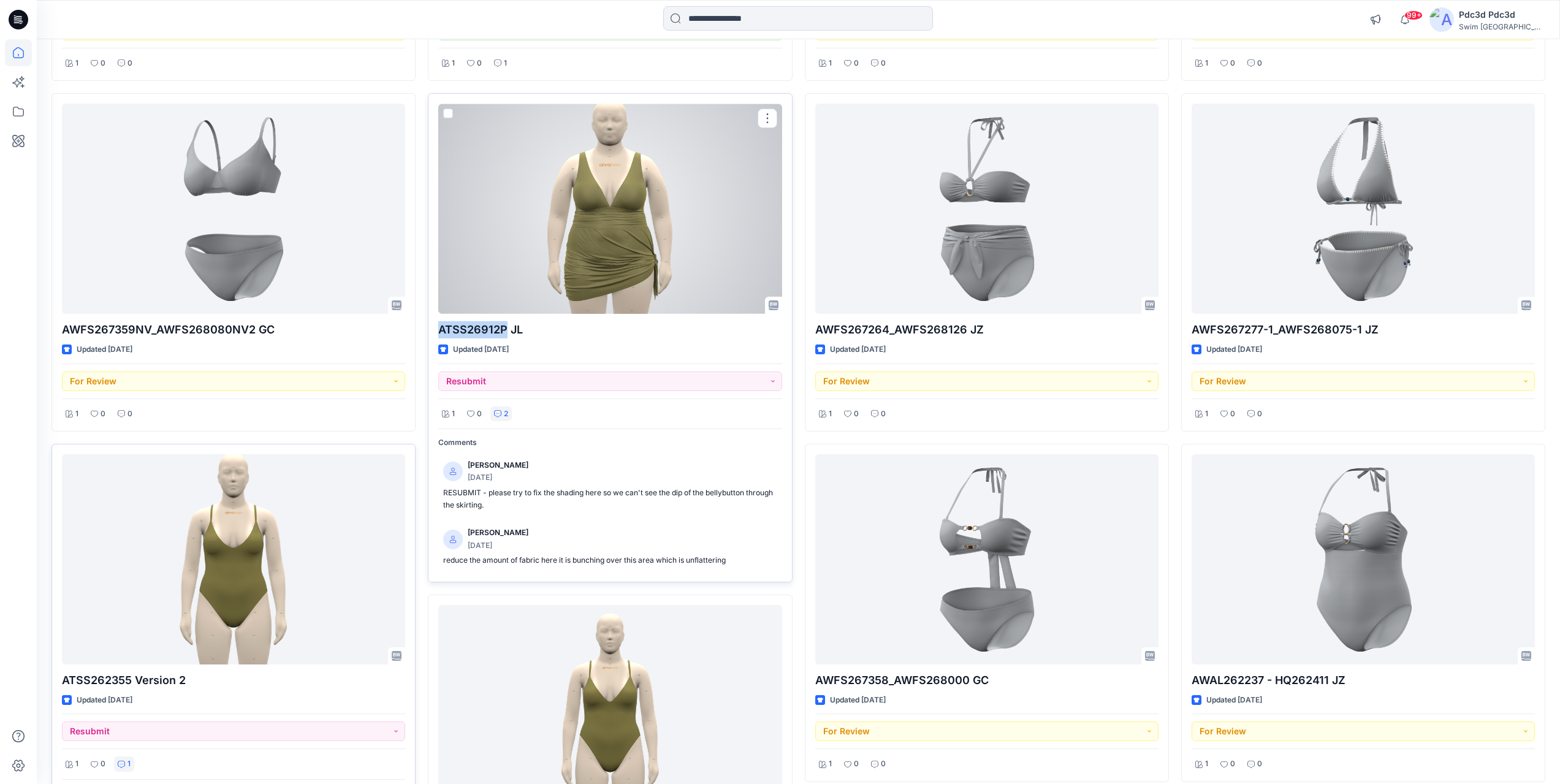
drag, startPoint x: 438, startPoint y: 332, endPoint x: 504, endPoint y: 333, distance: 66.0
click at [504, 333] on div "ATSS26912P JL Updated 3 days ago Resubmit 1 0 2 Comments Lexie Capello 2 days a…" at bounding box center [610, 337] width 364 height 489
copy p "ATSS26912P"
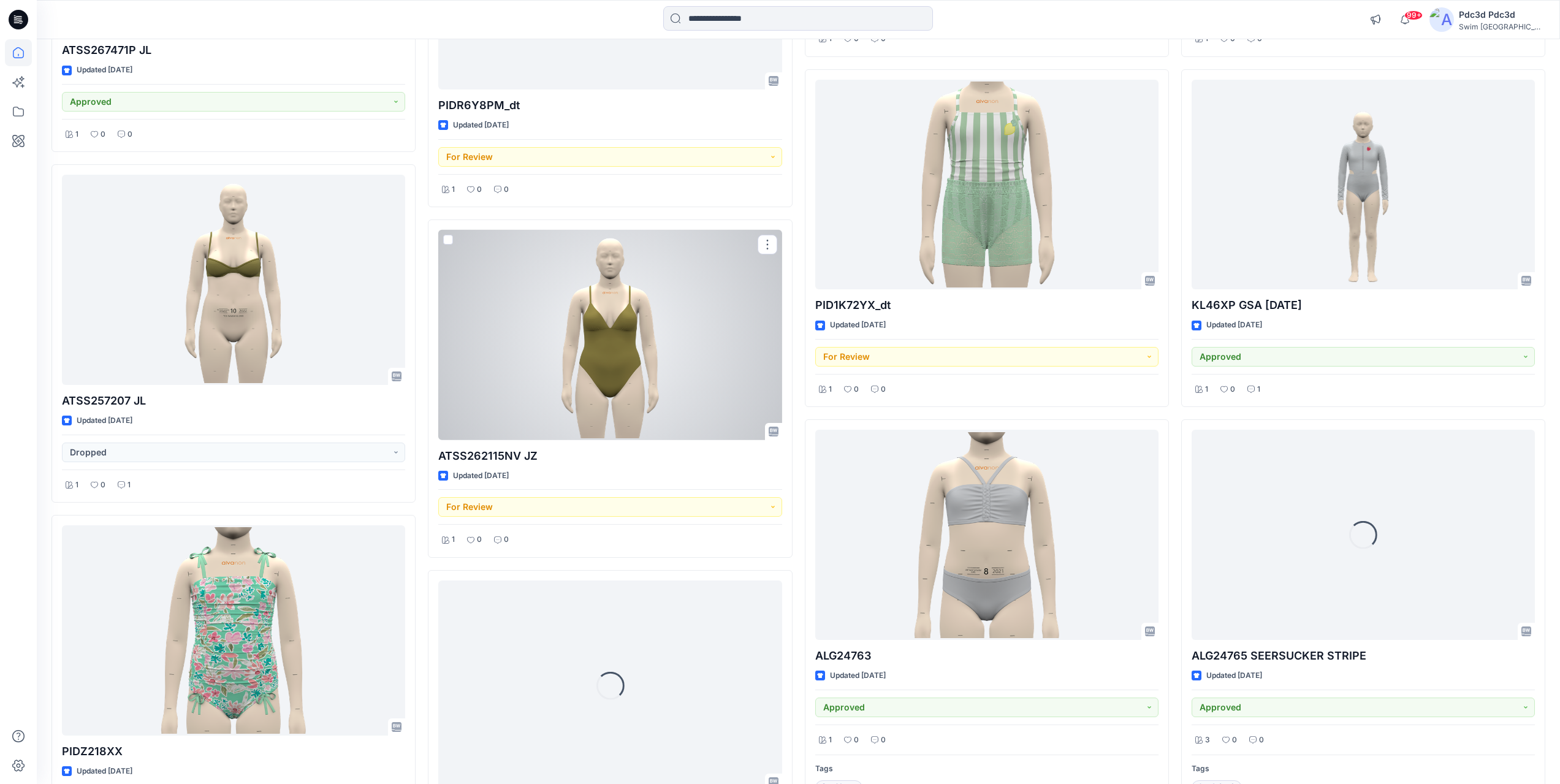
scroll to position [3414, 0]
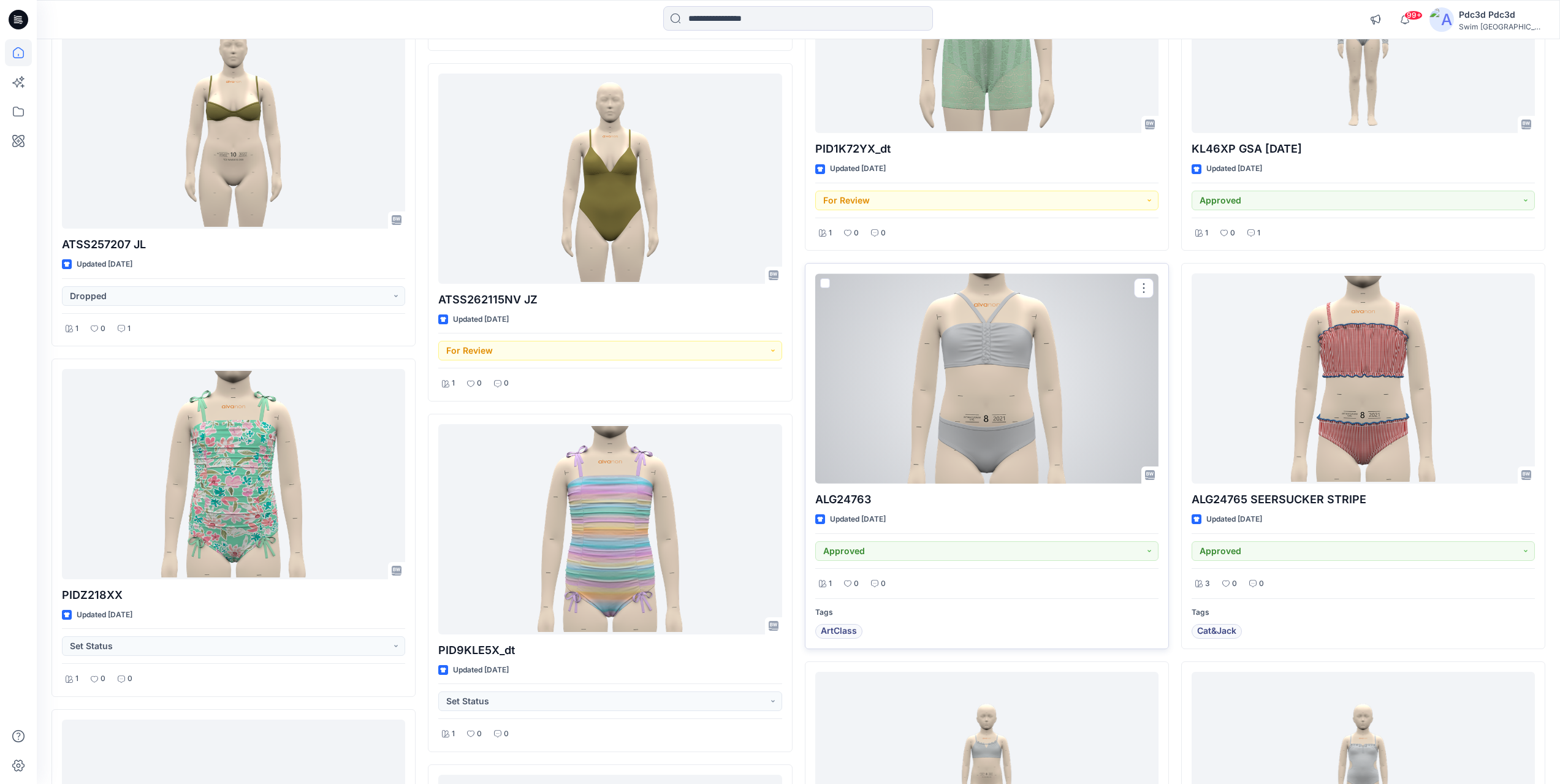
click at [955, 421] on div at bounding box center [986, 378] width 343 height 211
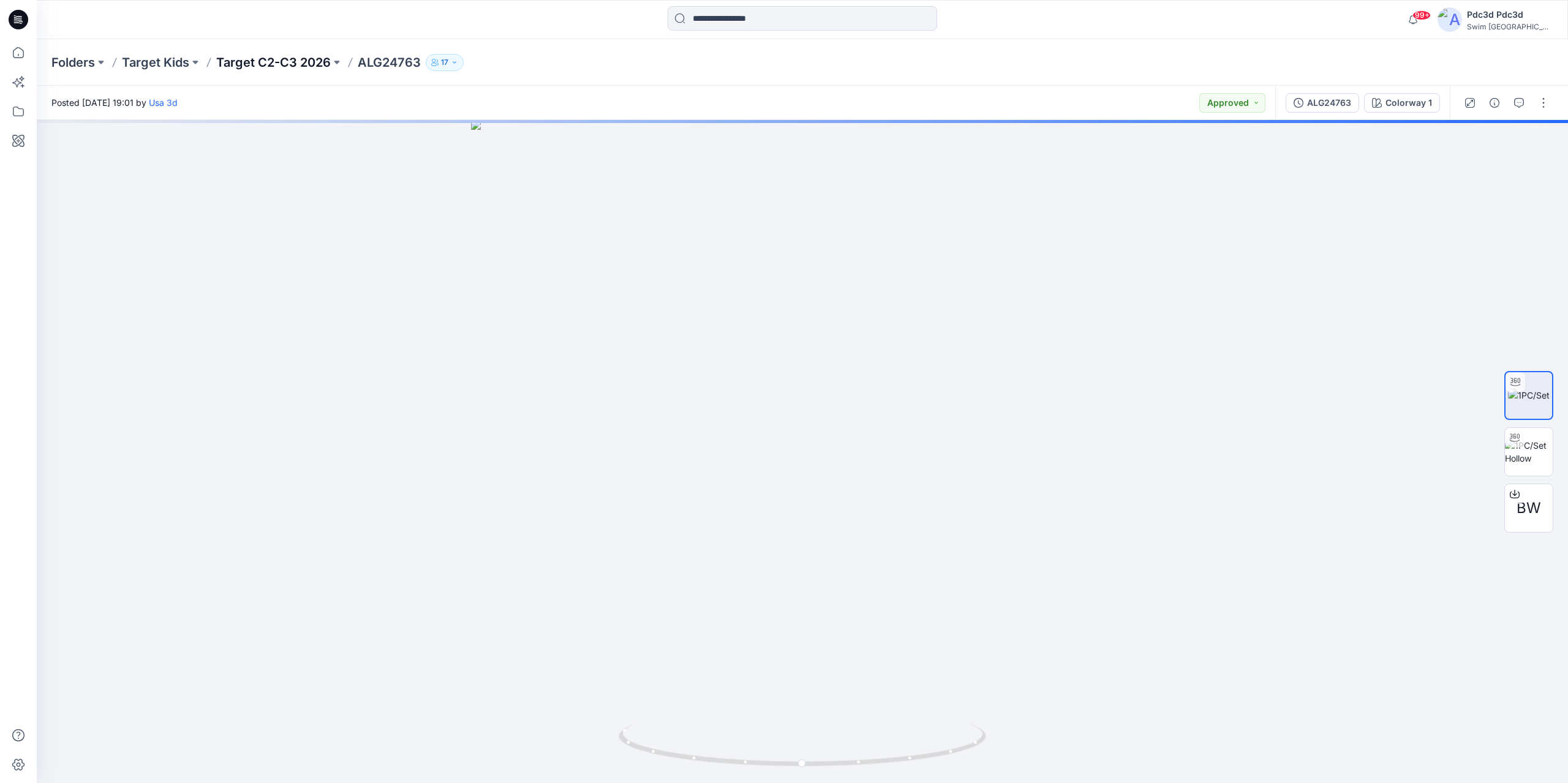
click at [260, 64] on p "Target C2-C3 2026" at bounding box center [273, 62] width 114 height 17
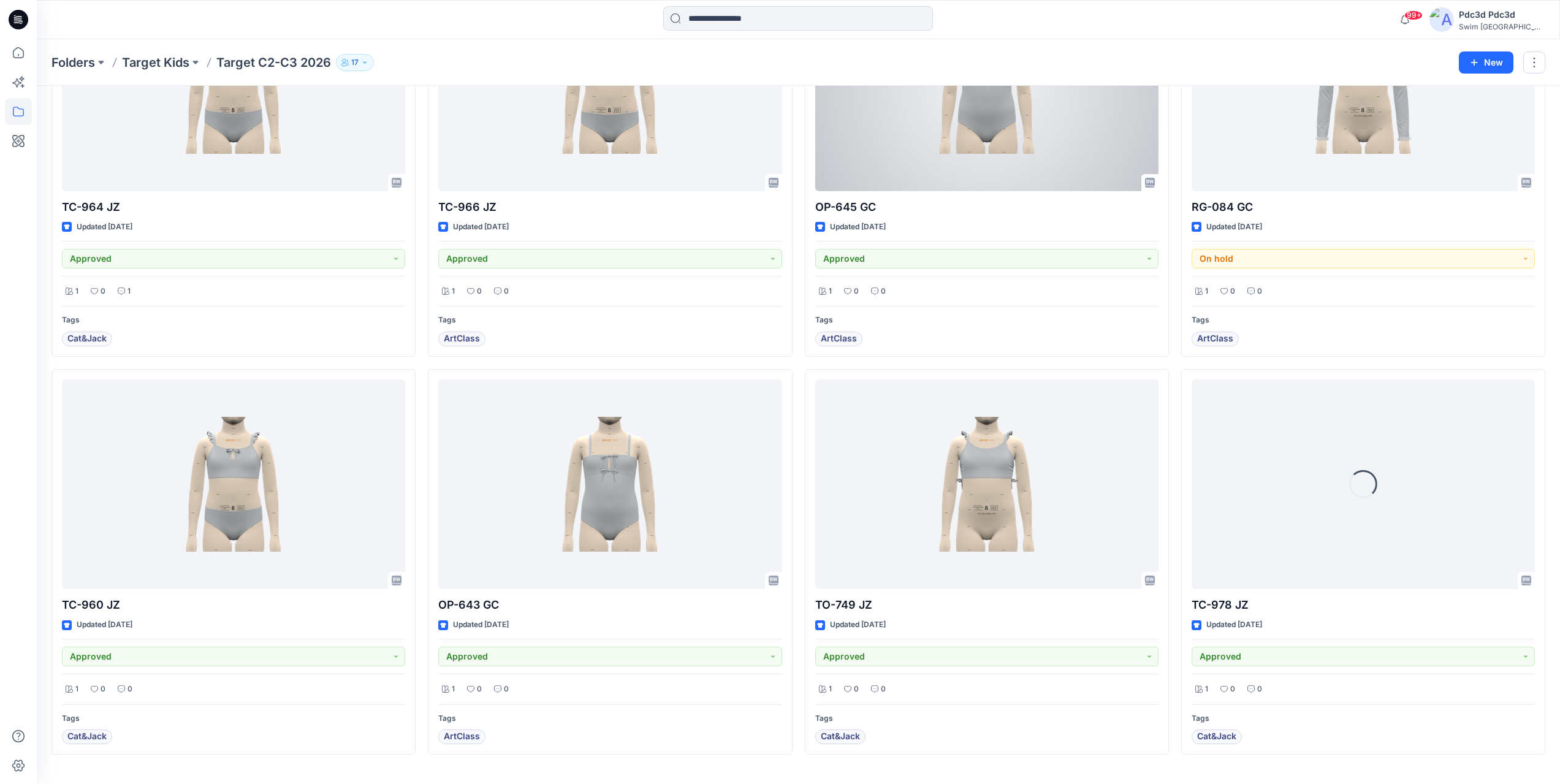
scroll to position [1788, 0]
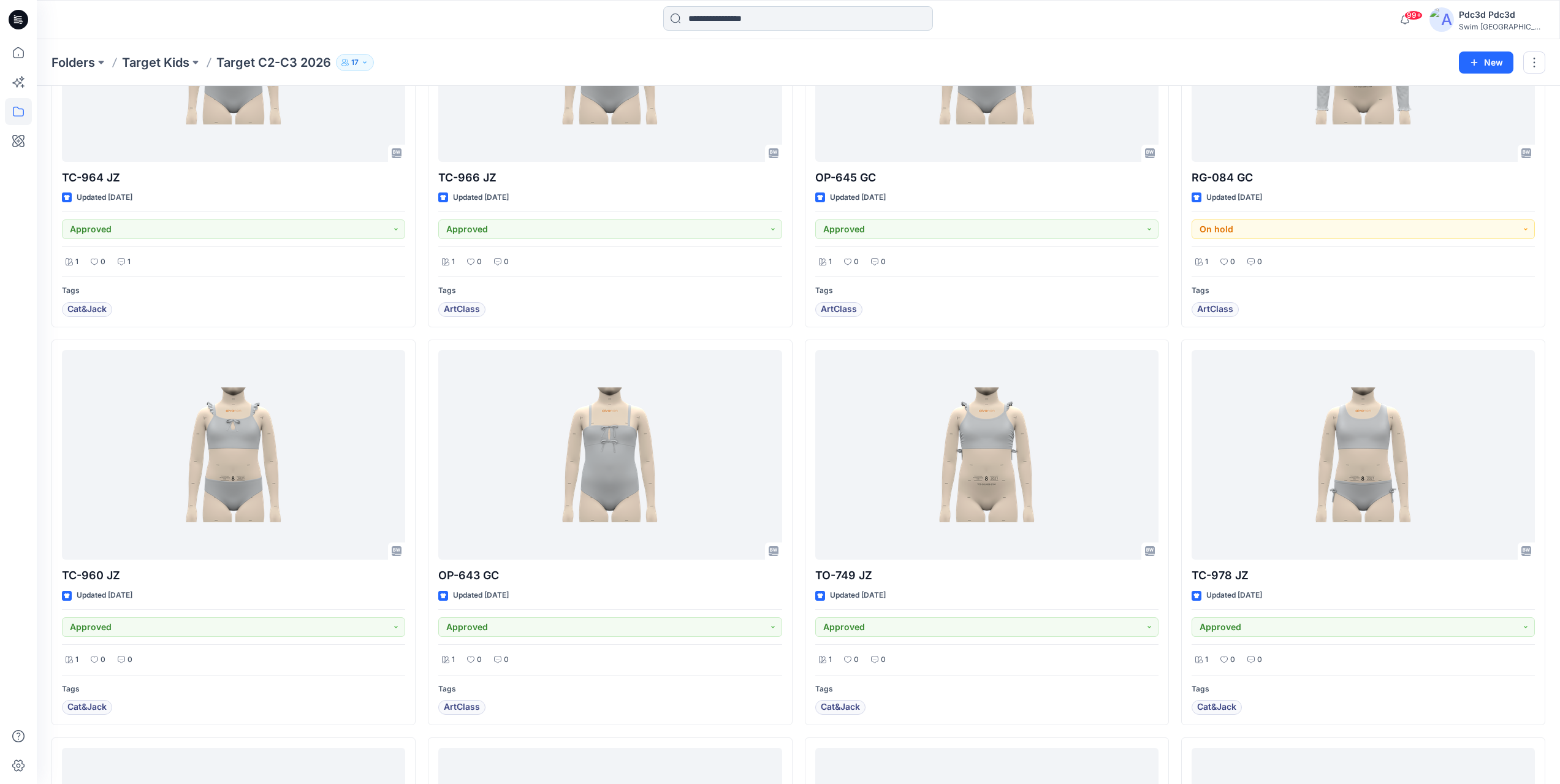
click at [709, 13] on input at bounding box center [798, 18] width 270 height 25
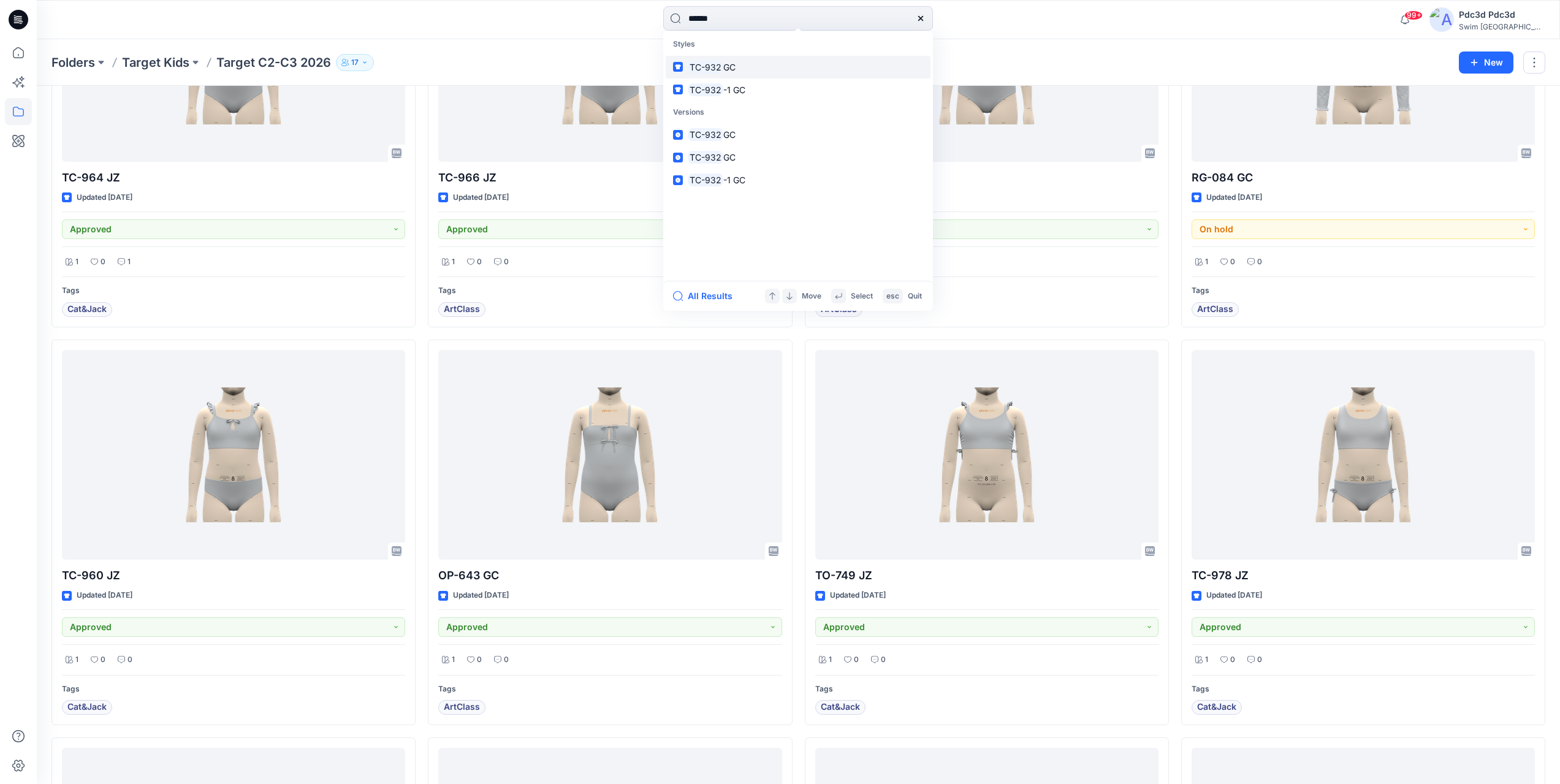
type input "******"
click at [784, 64] on link "TC-932 GC" at bounding box center [798, 67] width 265 height 23
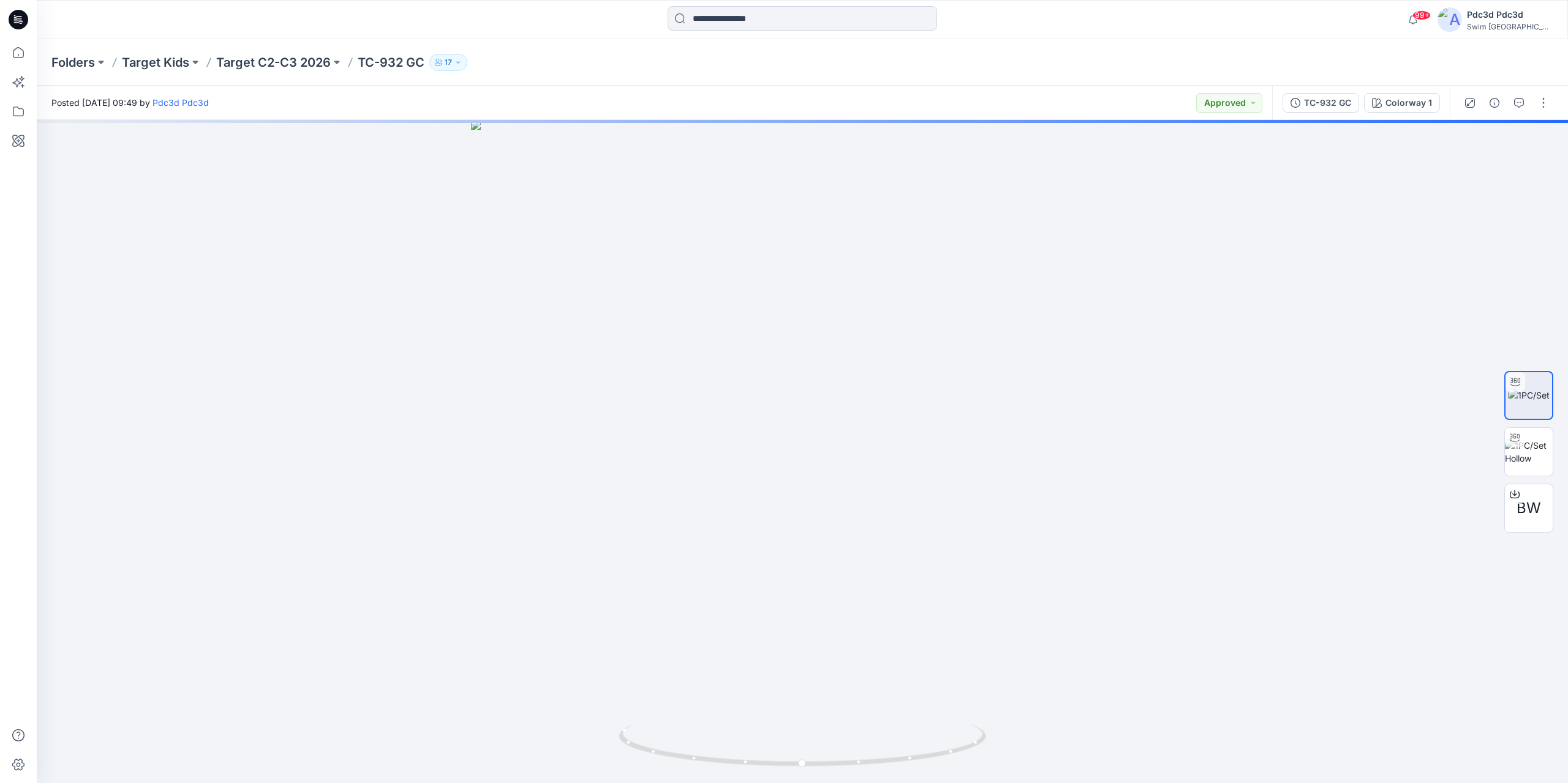
click at [772, 21] on input at bounding box center [802, 18] width 270 height 25
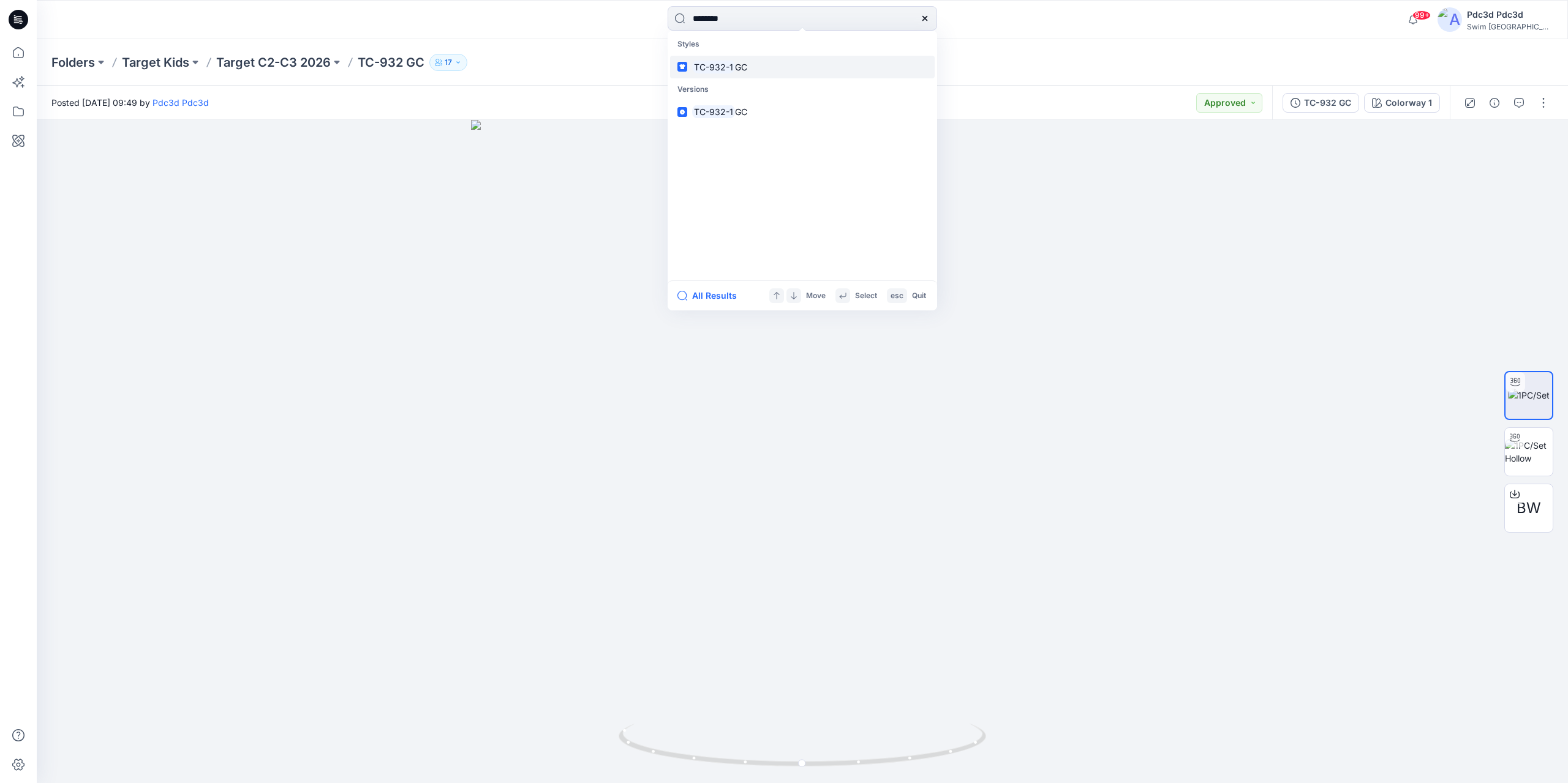
type input "********"
click at [753, 63] on link "TC-932-1 GC" at bounding box center [802, 67] width 265 height 23
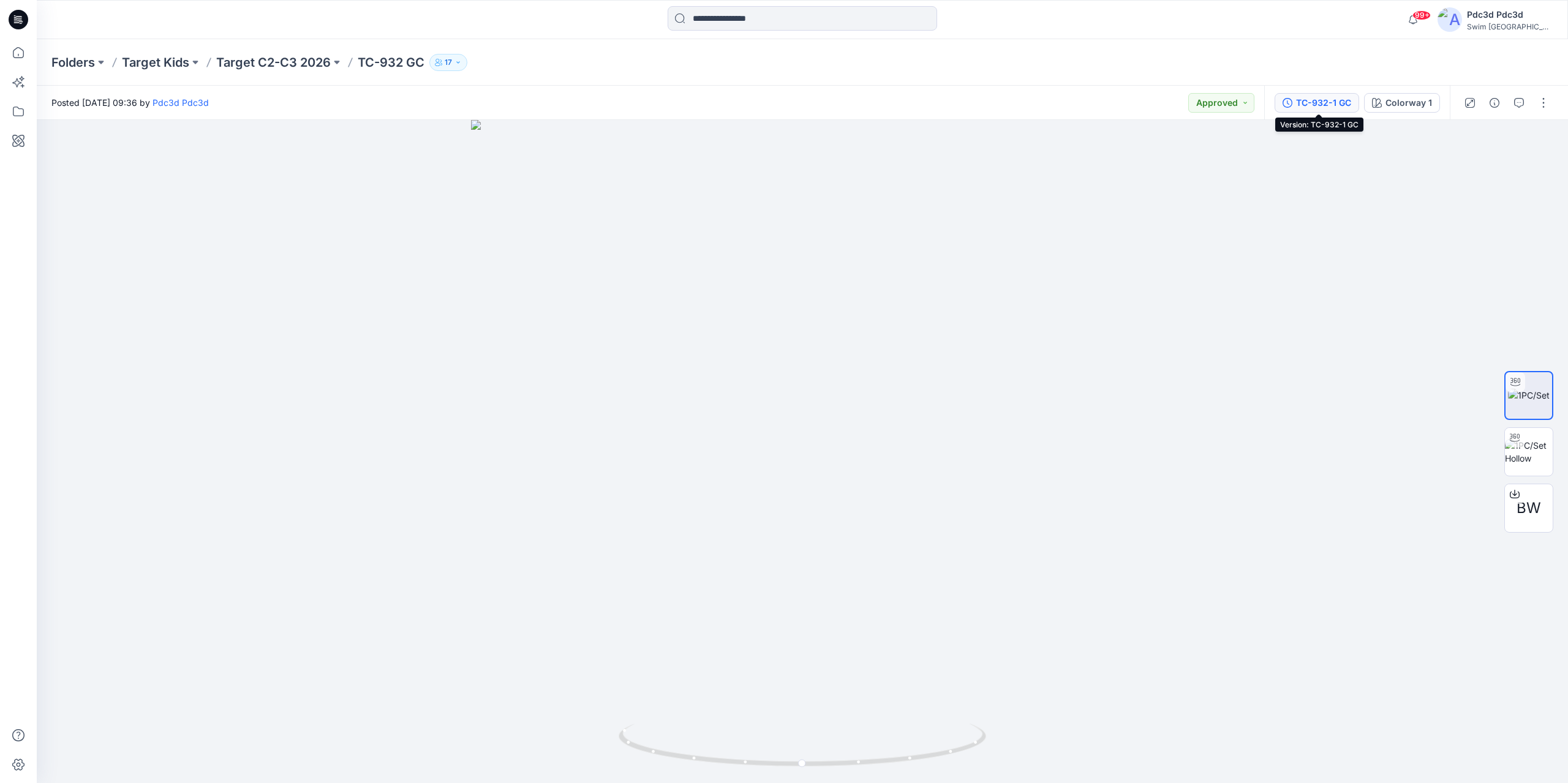
click at [1338, 109] on div "TC-932-1 GC" at bounding box center [1323, 102] width 55 height 13
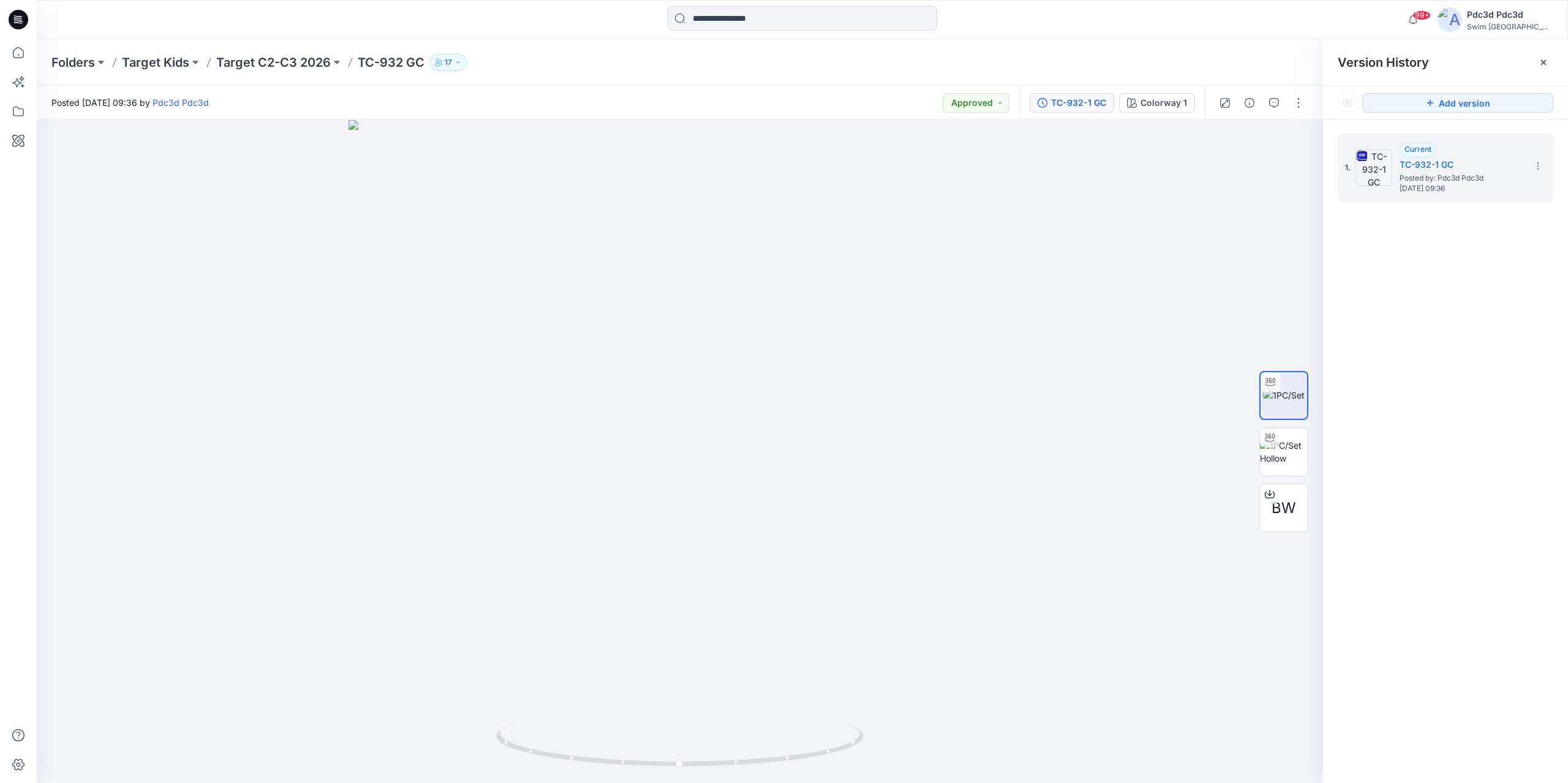
click at [1093, 63] on div "Folders Target Kids Target C2-C3 2026 TC-932 GC 17" at bounding box center [754, 62] width 1406 height 17
click at [293, 64] on p "Target C2-C3 2026" at bounding box center [273, 62] width 114 height 17
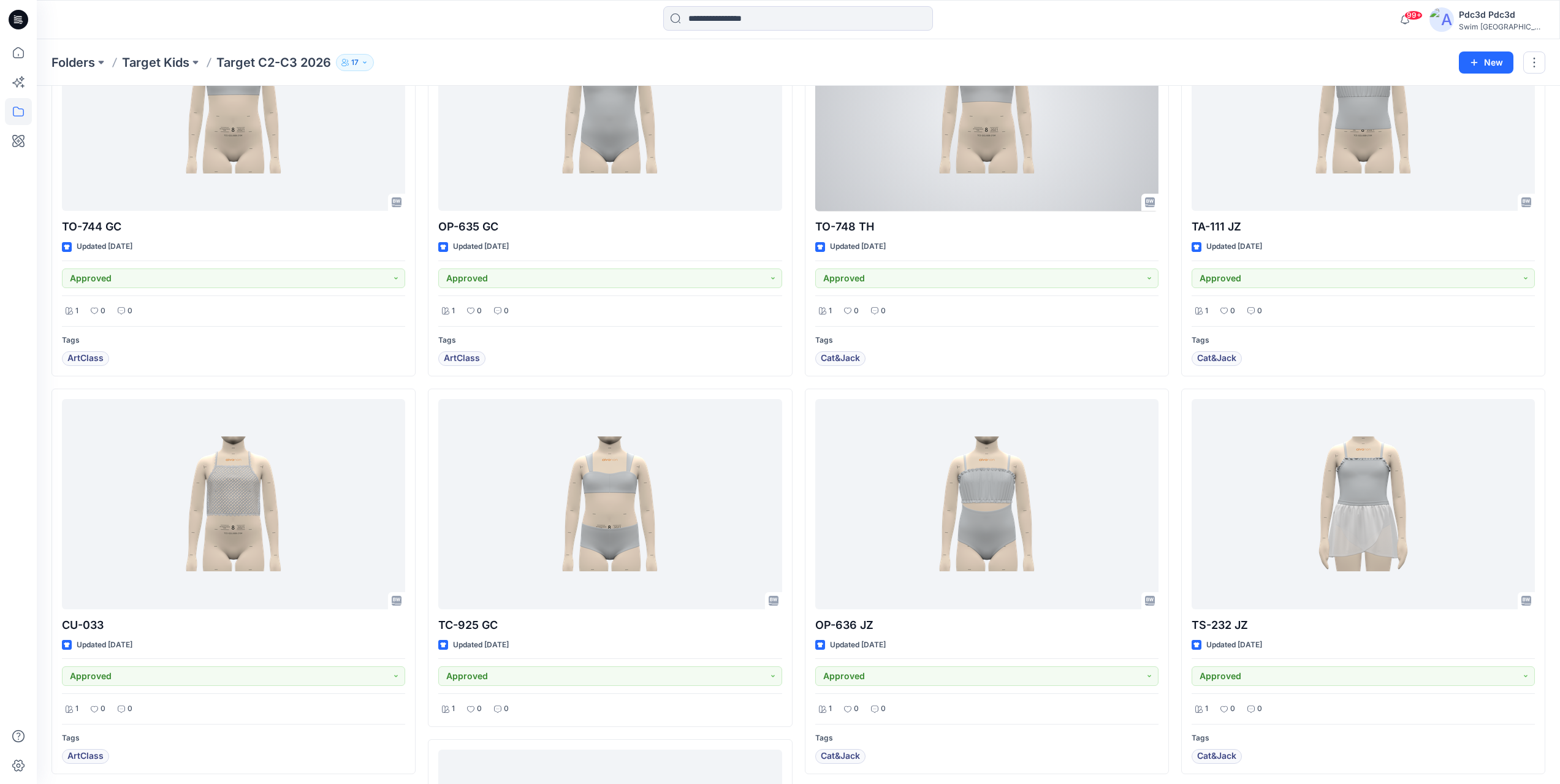
scroll to position [4528, 0]
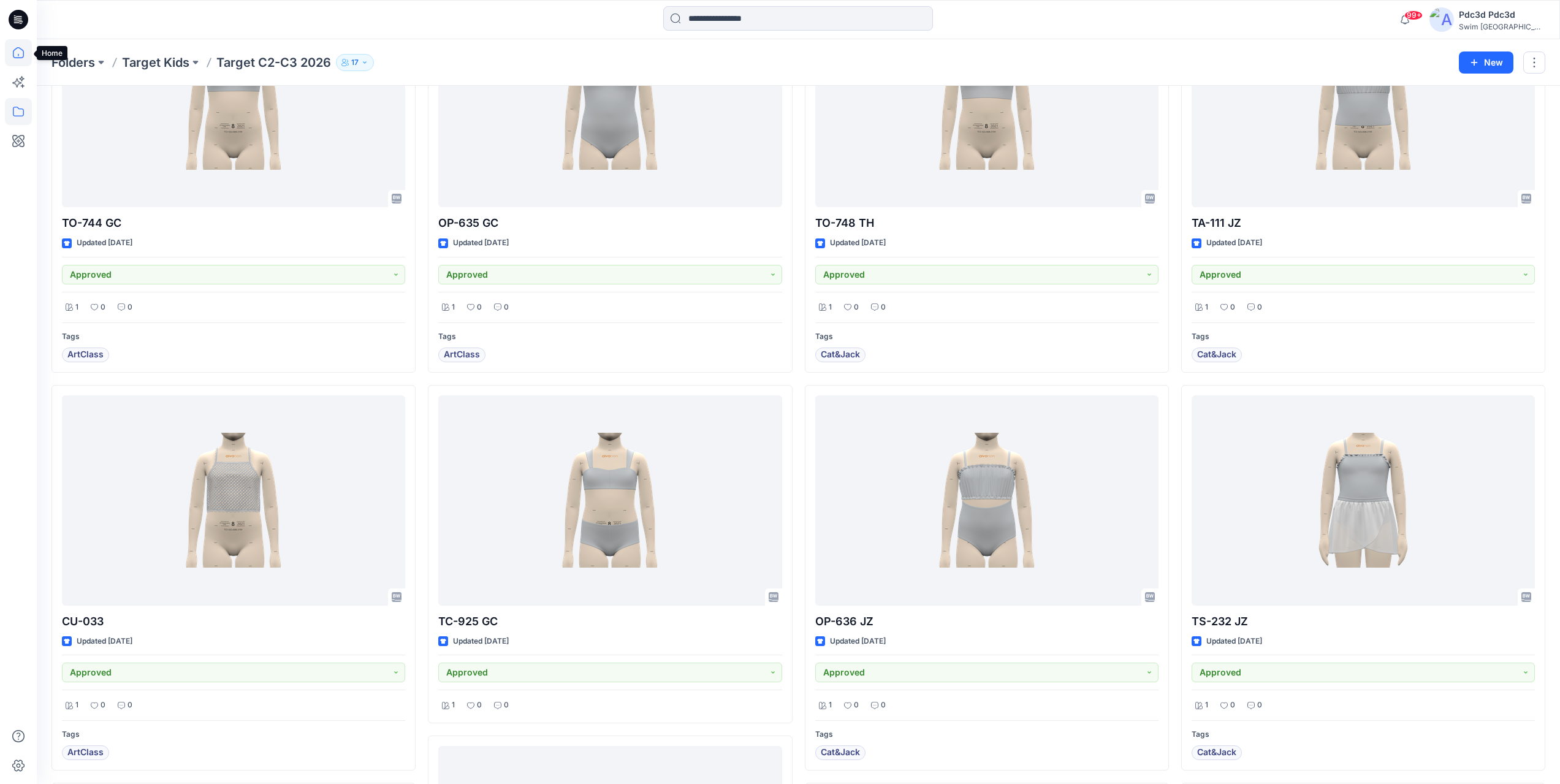
click at [16, 51] on icon at bounding box center [18, 52] width 27 height 27
